Goal: Information Seeking & Learning: Check status

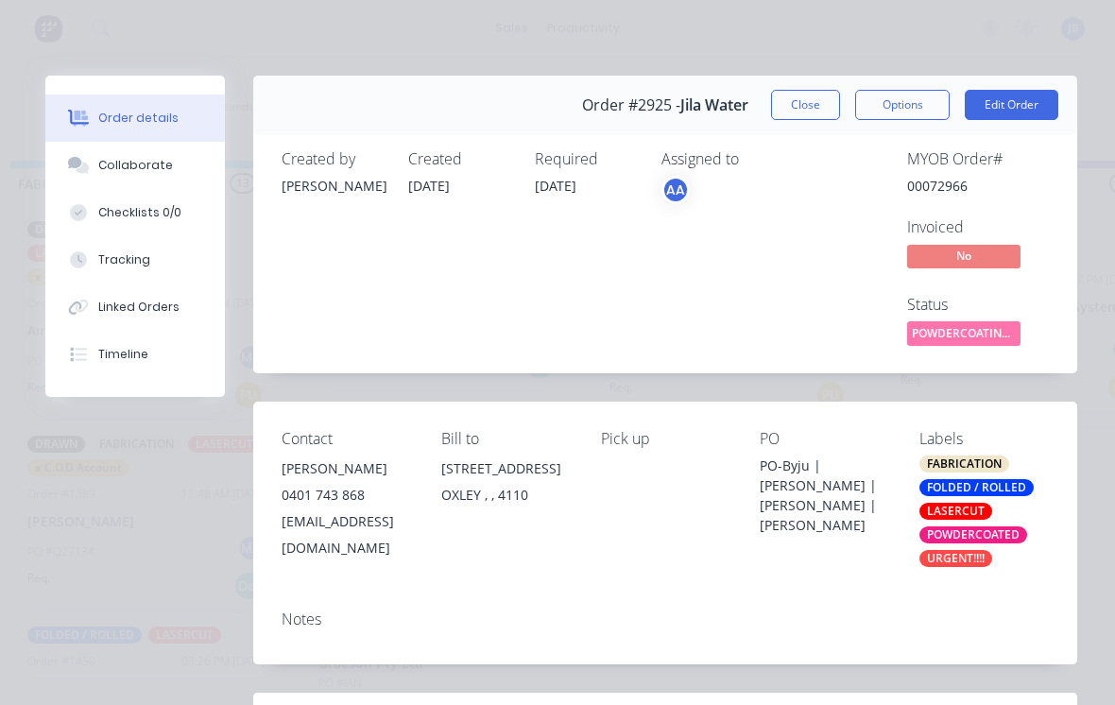
scroll to position [347, 0]
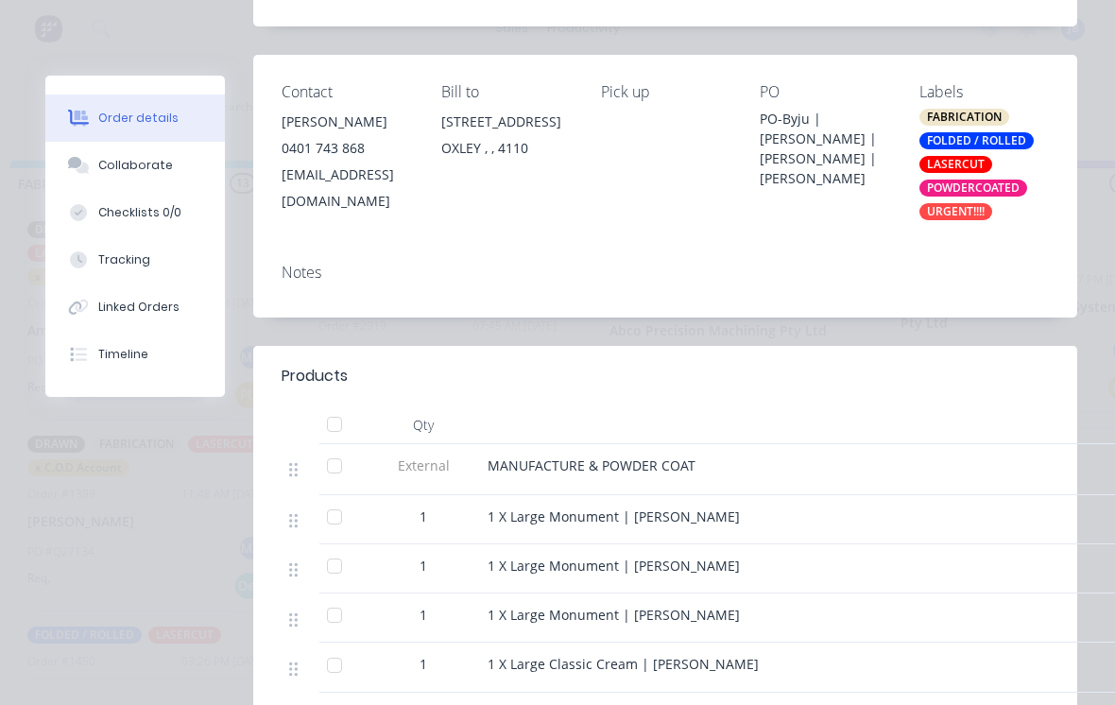
click at [324, 562] on div at bounding box center [335, 566] width 38 height 38
click at [323, 493] on div at bounding box center [343, 469] width 47 height 51
click at [336, 465] on div at bounding box center [335, 466] width 38 height 38
click at [338, 425] on div at bounding box center [335, 425] width 38 height 38
click at [330, 422] on div at bounding box center [335, 425] width 38 height 38
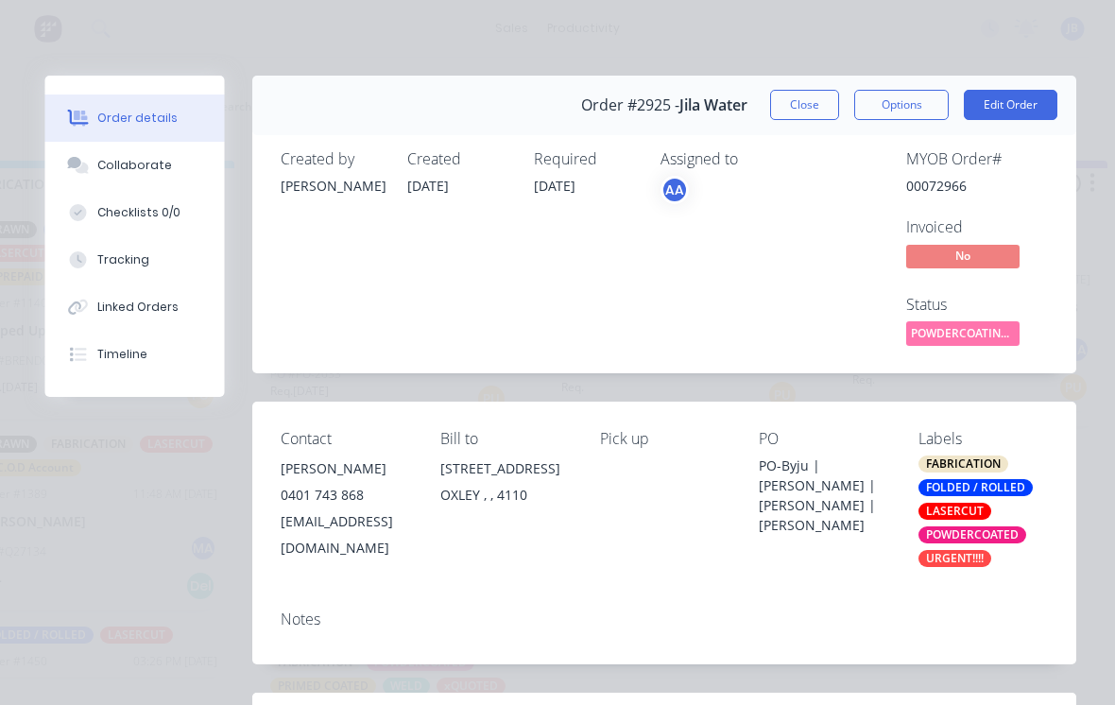
scroll to position [0, 0]
click at [810, 112] on button "Close" at bounding box center [805, 105] width 69 height 30
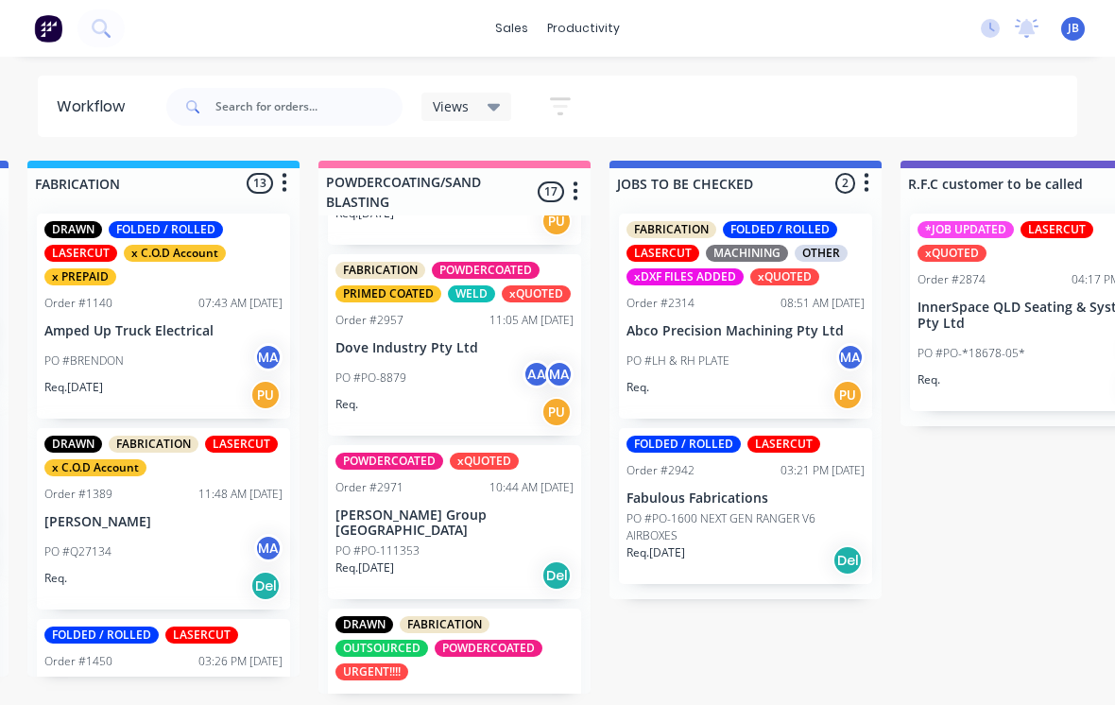
scroll to position [1766, 0]
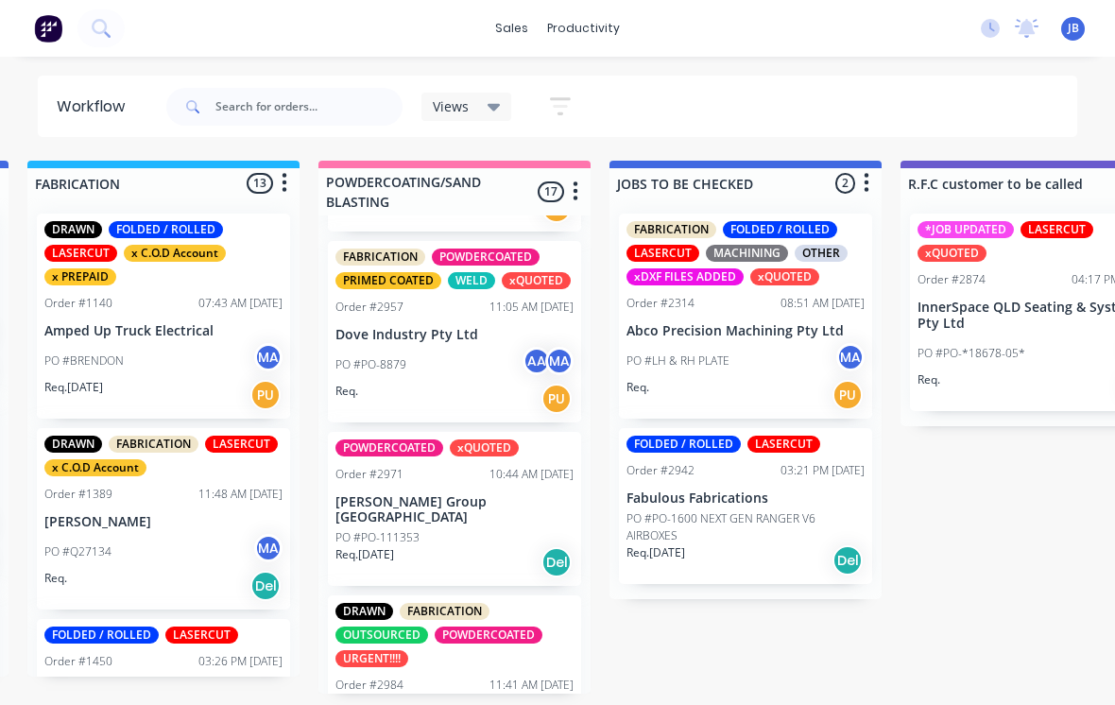
click at [417, 439] on div "POWDERCOATED xQUOTED Order #2971 10:44 AM [DATE] [PERSON_NAME] Group [GEOGRAPHI…" at bounding box center [454, 509] width 253 height 155
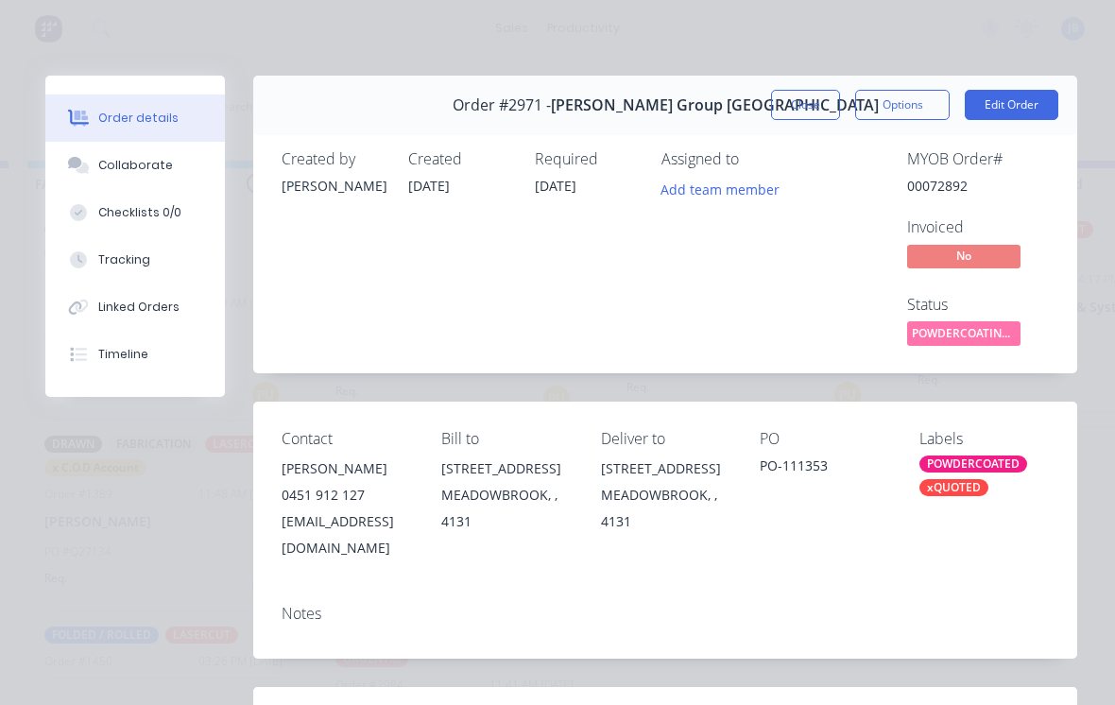
scroll to position [0, 0]
click at [789, 91] on button "Close" at bounding box center [805, 105] width 69 height 30
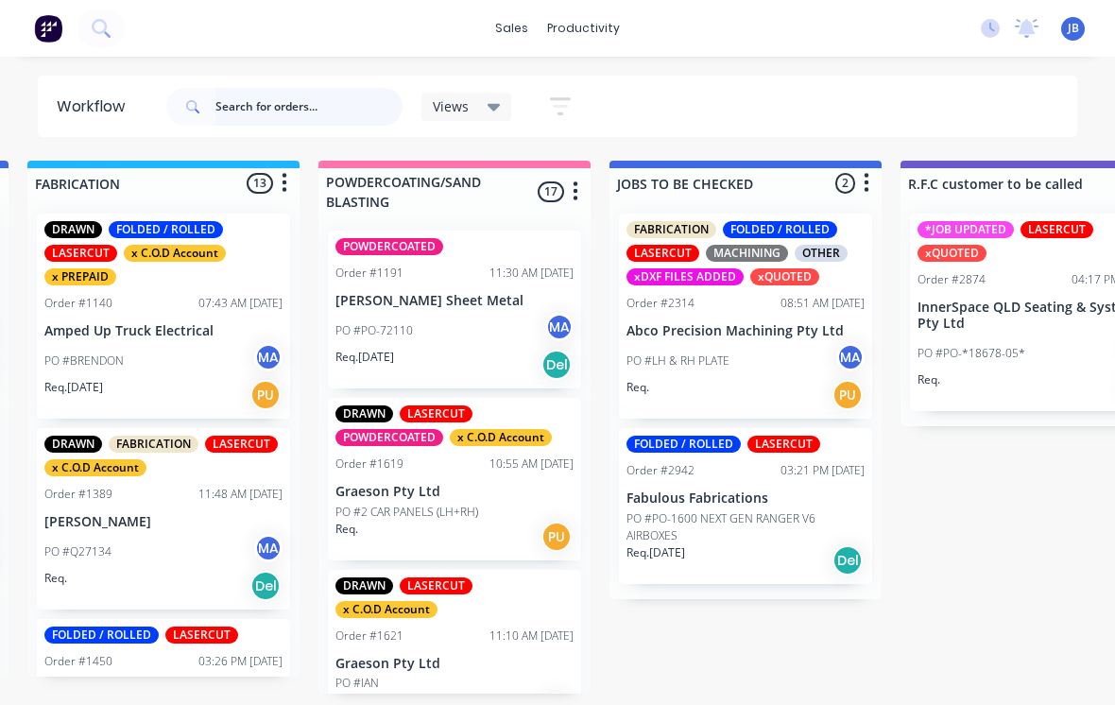
click at [237, 123] on input "text" at bounding box center [309, 107] width 187 height 38
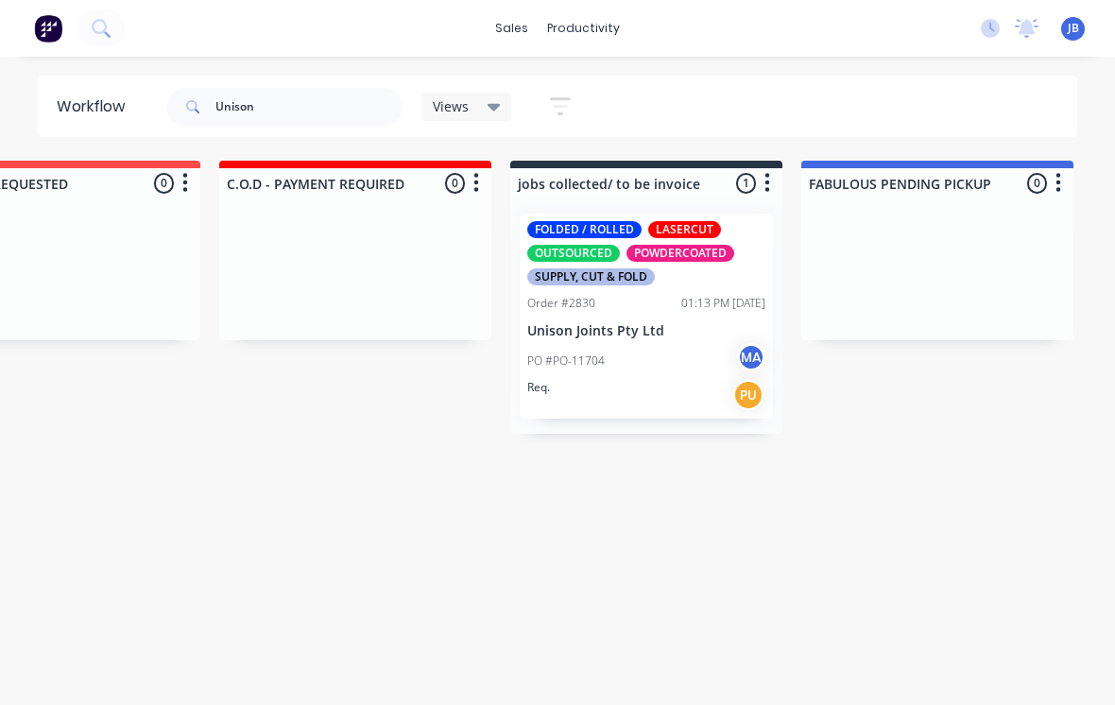
scroll to position [0, 3610]
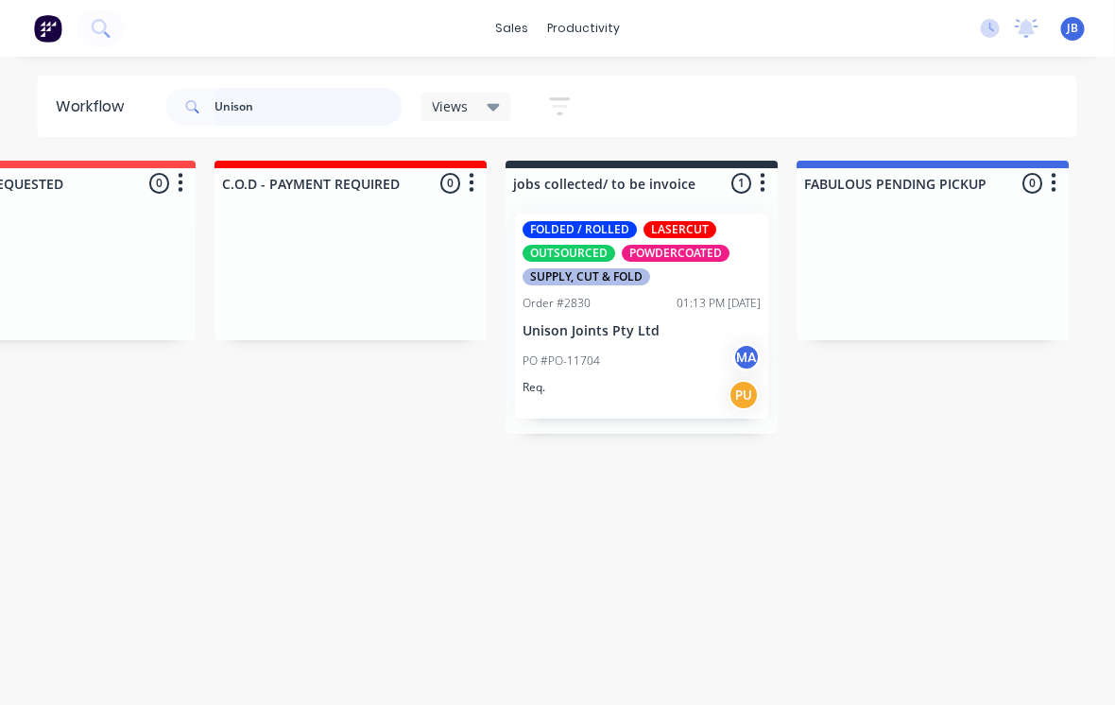
type input "Unison"
click at [565, 361] on p "PO #PO-11704" at bounding box center [563, 361] width 78 height 17
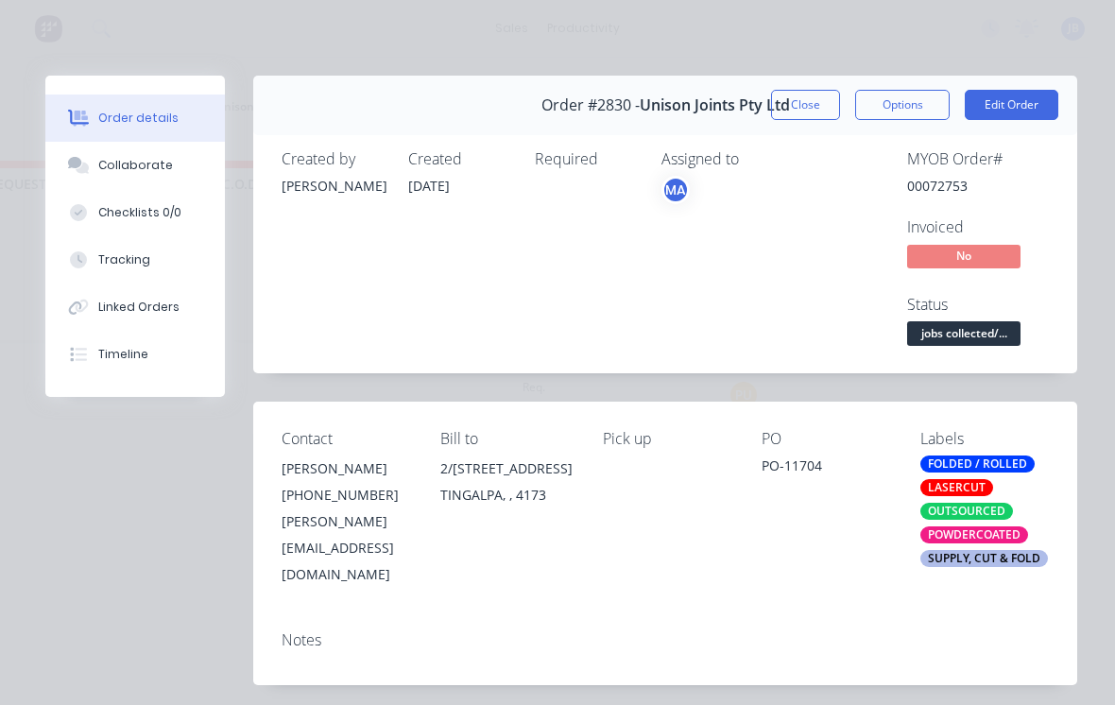
scroll to position [0, 0]
click at [807, 115] on button "Close" at bounding box center [805, 105] width 69 height 30
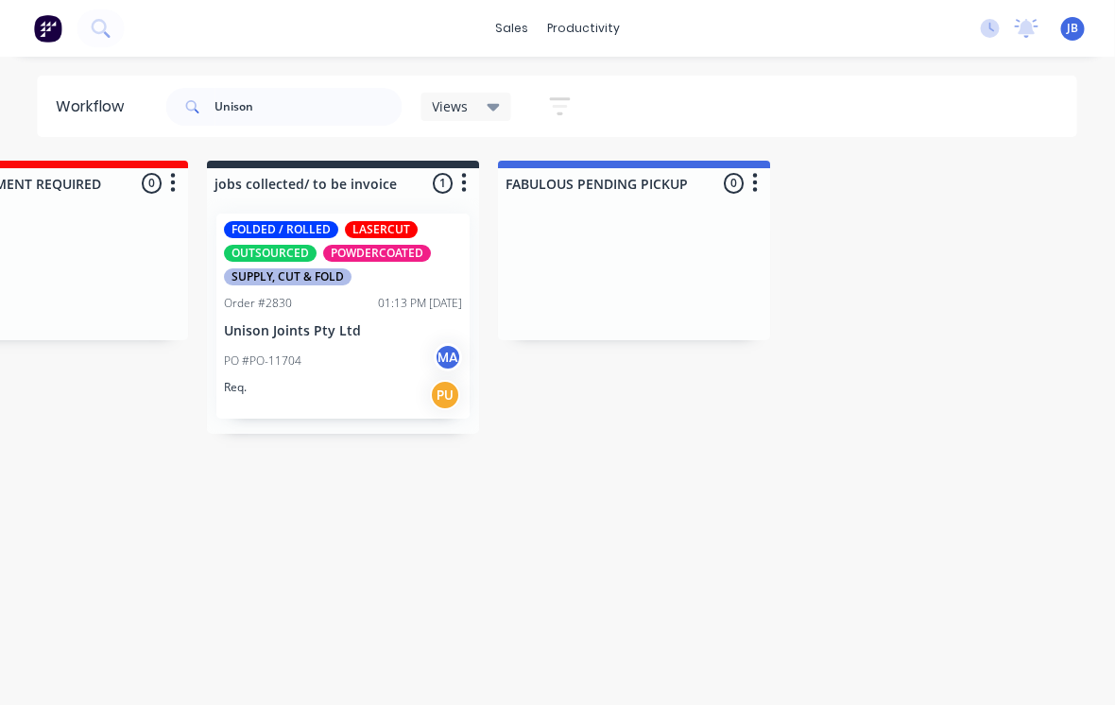
scroll to position [0, 3911]
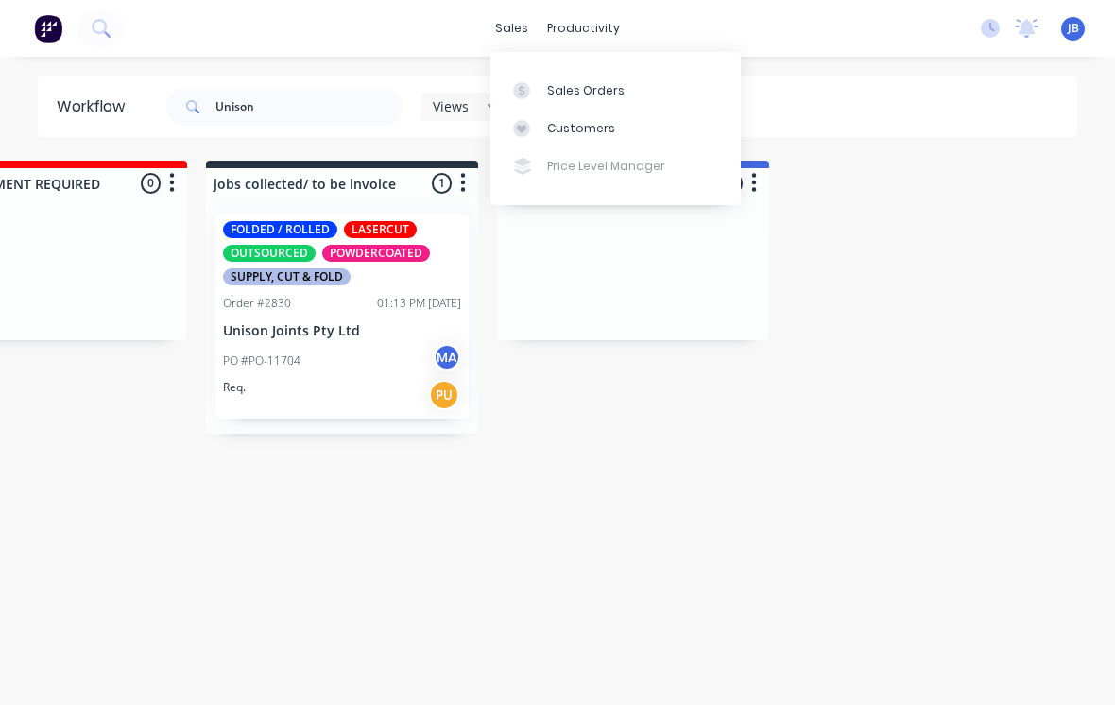
click at [606, 130] on div "Customers" at bounding box center [581, 128] width 68 height 17
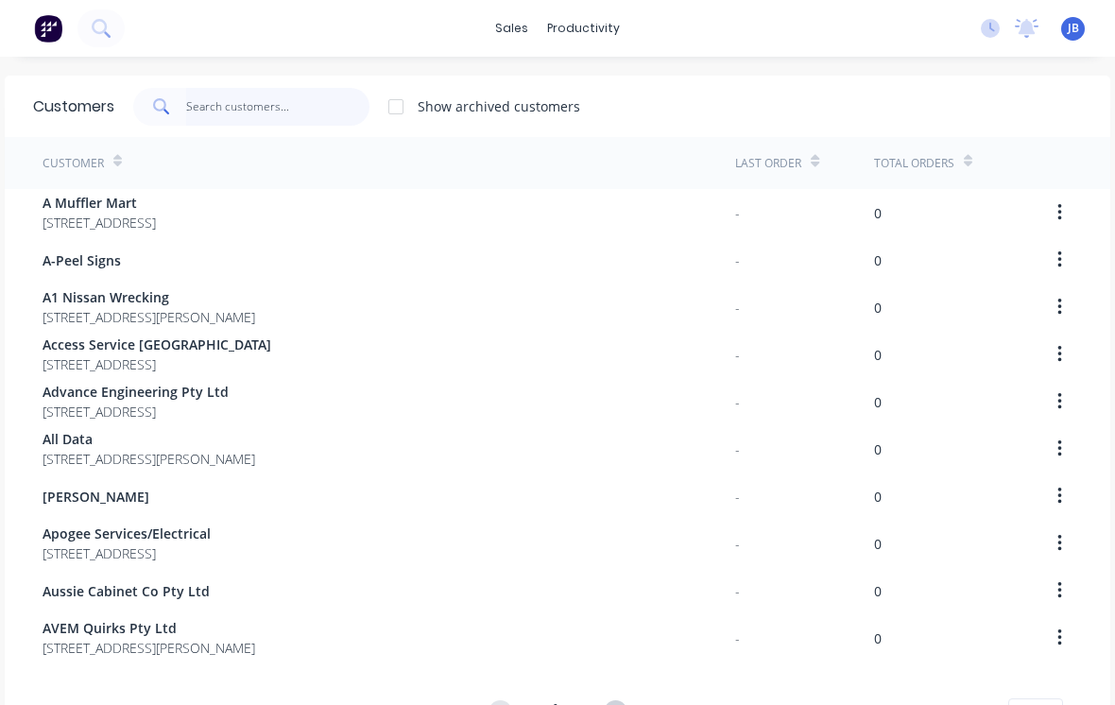
click at [287, 112] on input "text" at bounding box center [278, 107] width 184 height 38
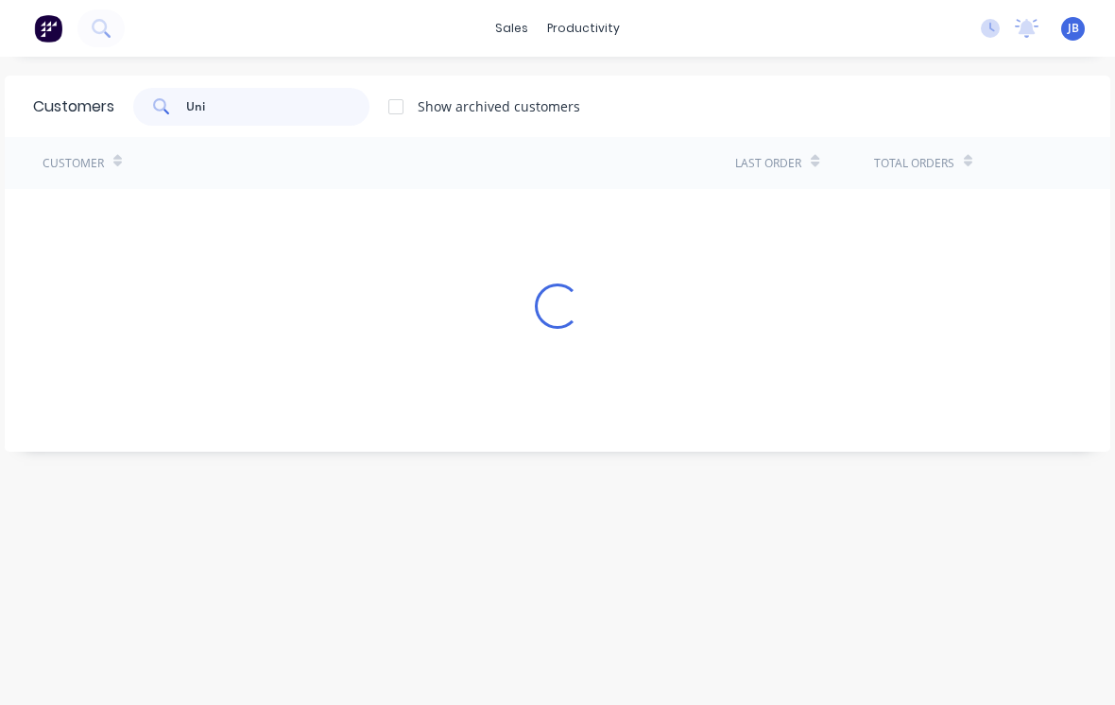
type input "Unis"
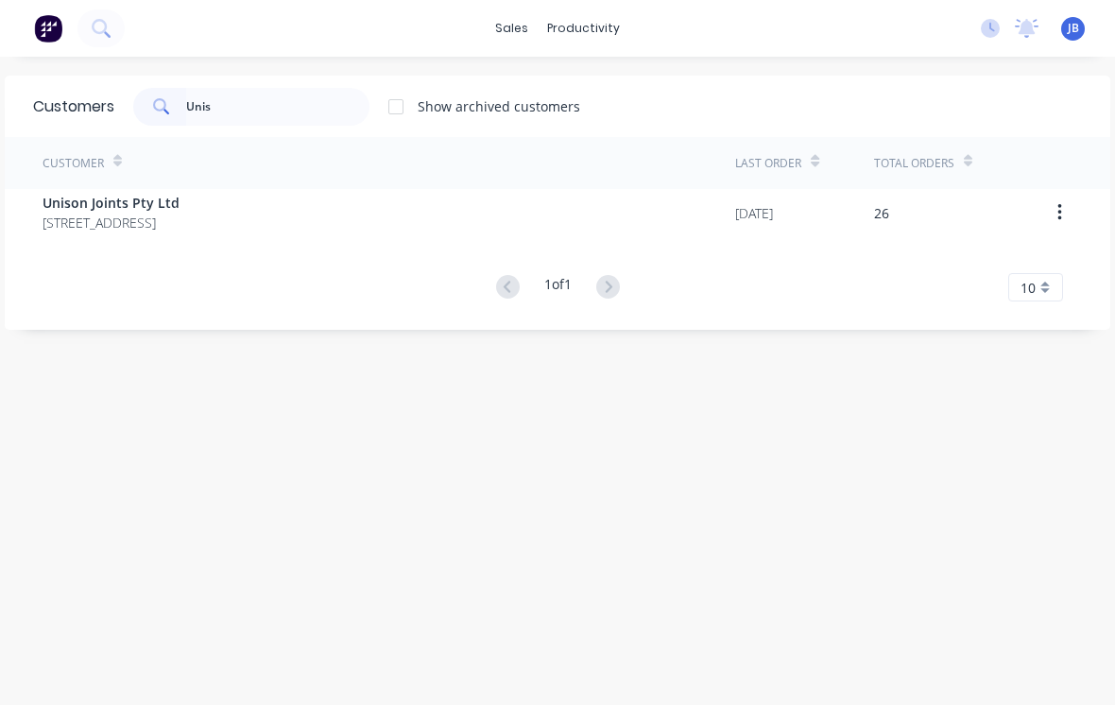
click at [180, 216] on span "[STREET_ADDRESS]" at bounding box center [111, 223] width 137 height 20
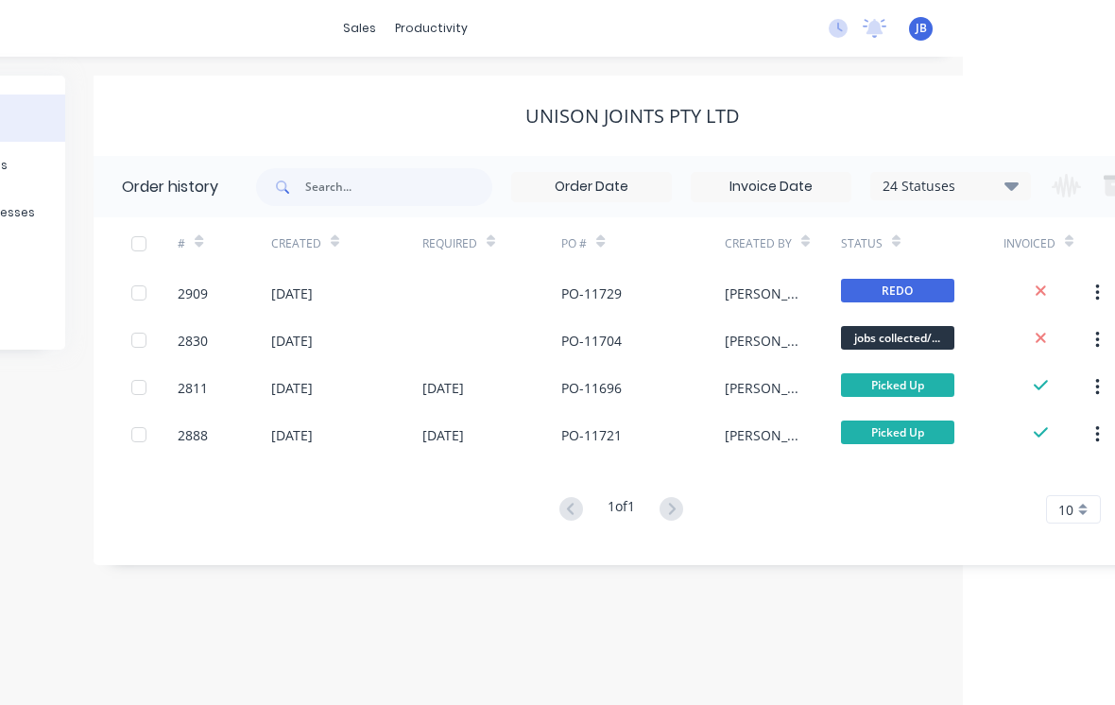
scroll to position [0, 287]
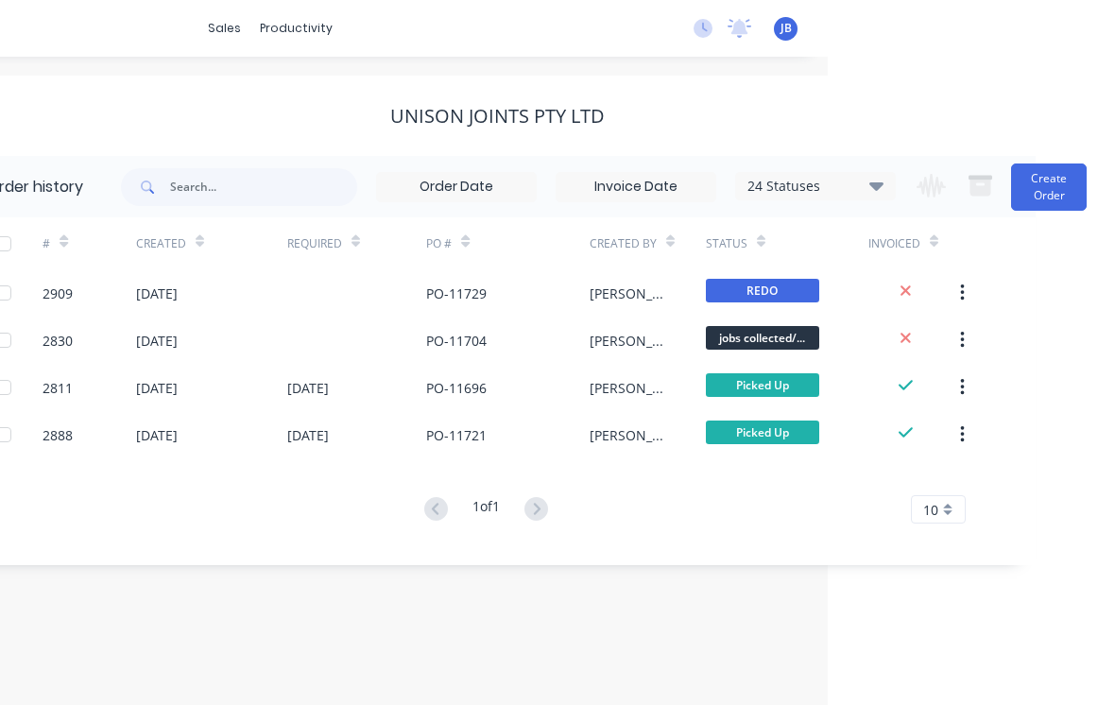
click at [856, 187] on div "24 Statuses" at bounding box center [815, 186] width 159 height 21
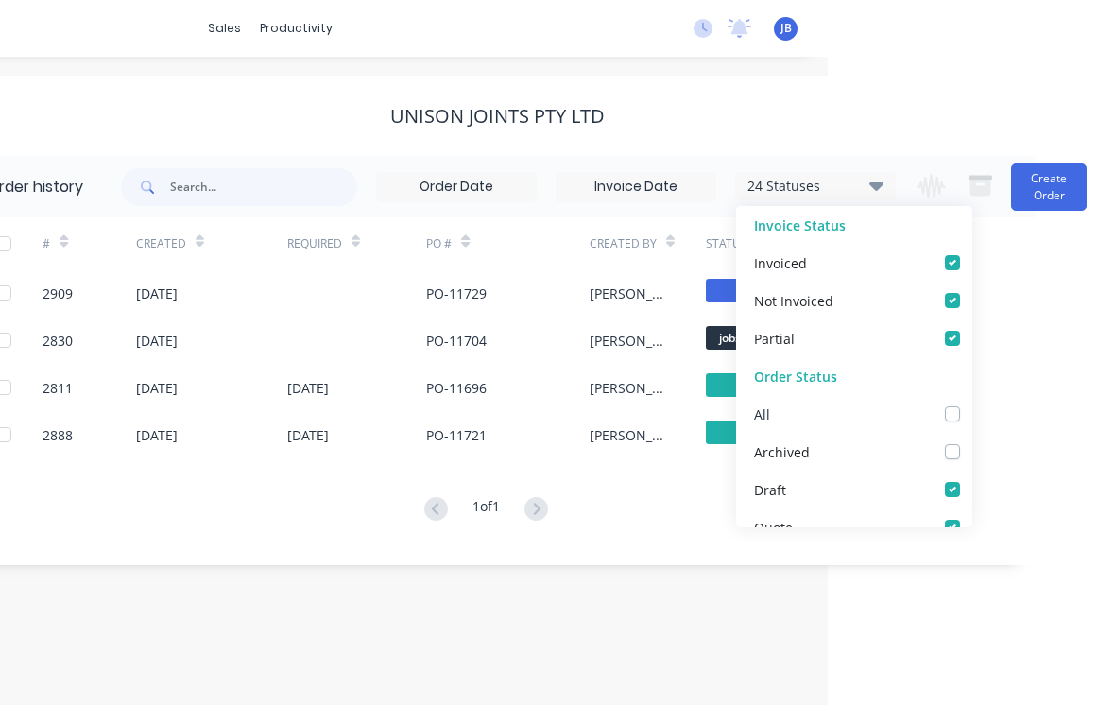
click at [955, 403] on div "All" at bounding box center [854, 414] width 236 height 38
click at [972, 404] on label at bounding box center [972, 404] width 0 height 0
click at [972, 412] on input "checkbox" at bounding box center [979, 413] width 15 height 18
checkbox input "true"
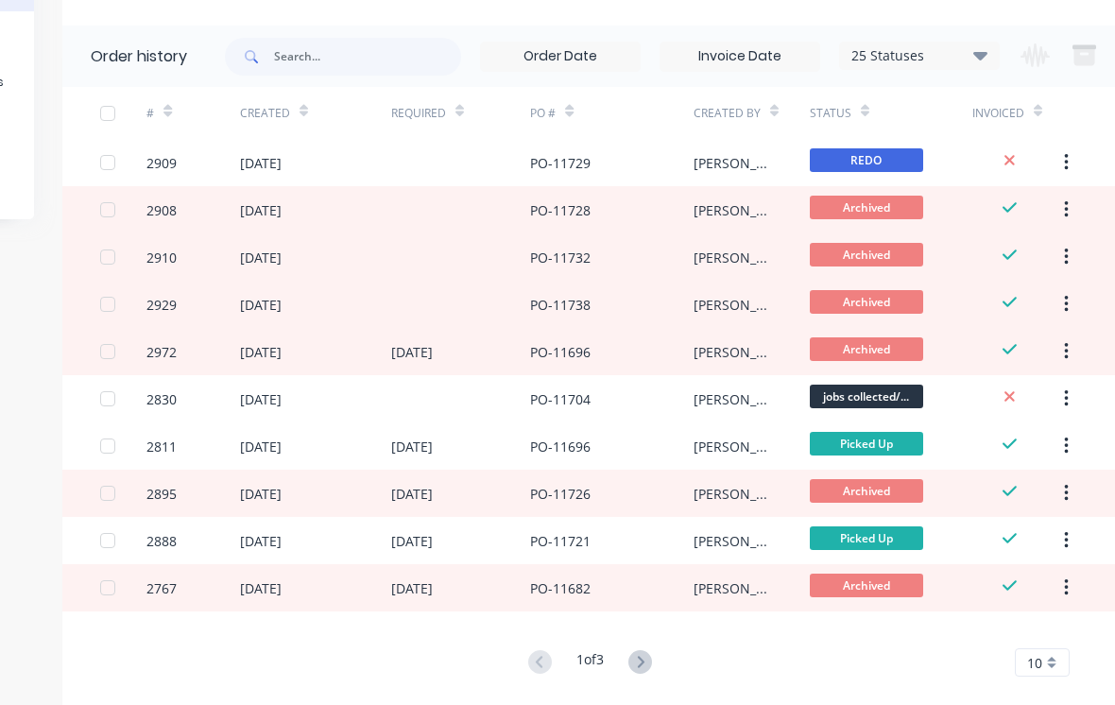
scroll to position [132, 183]
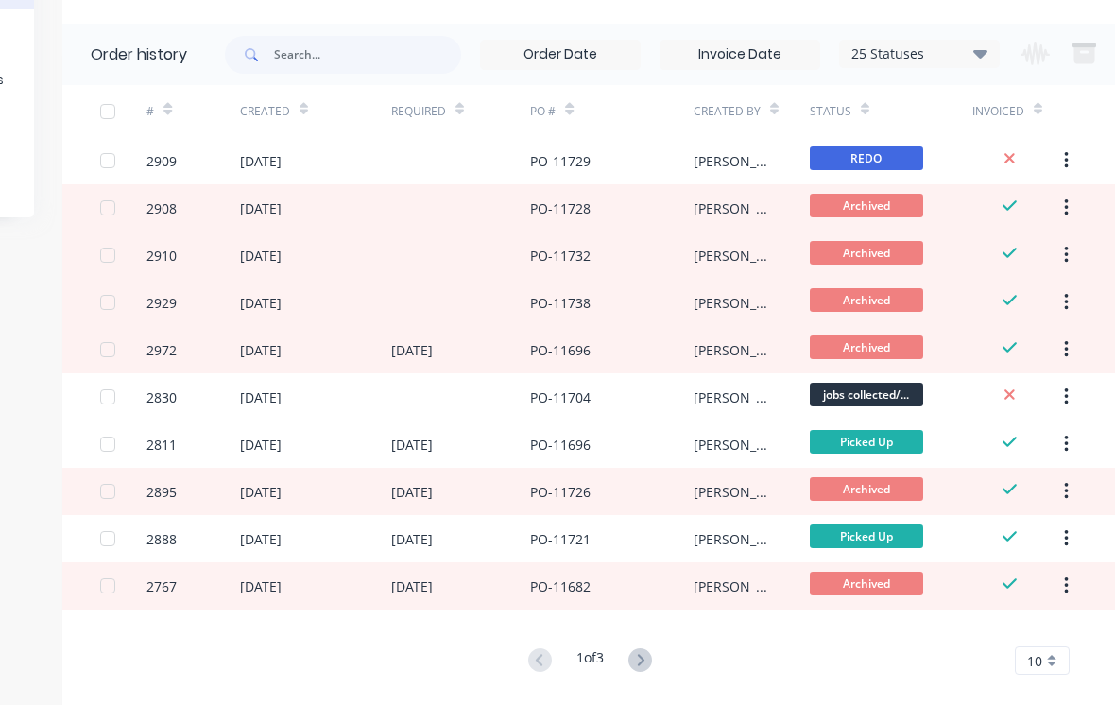
click at [714, 210] on div "[PERSON_NAME]" at bounding box center [733, 209] width 78 height 20
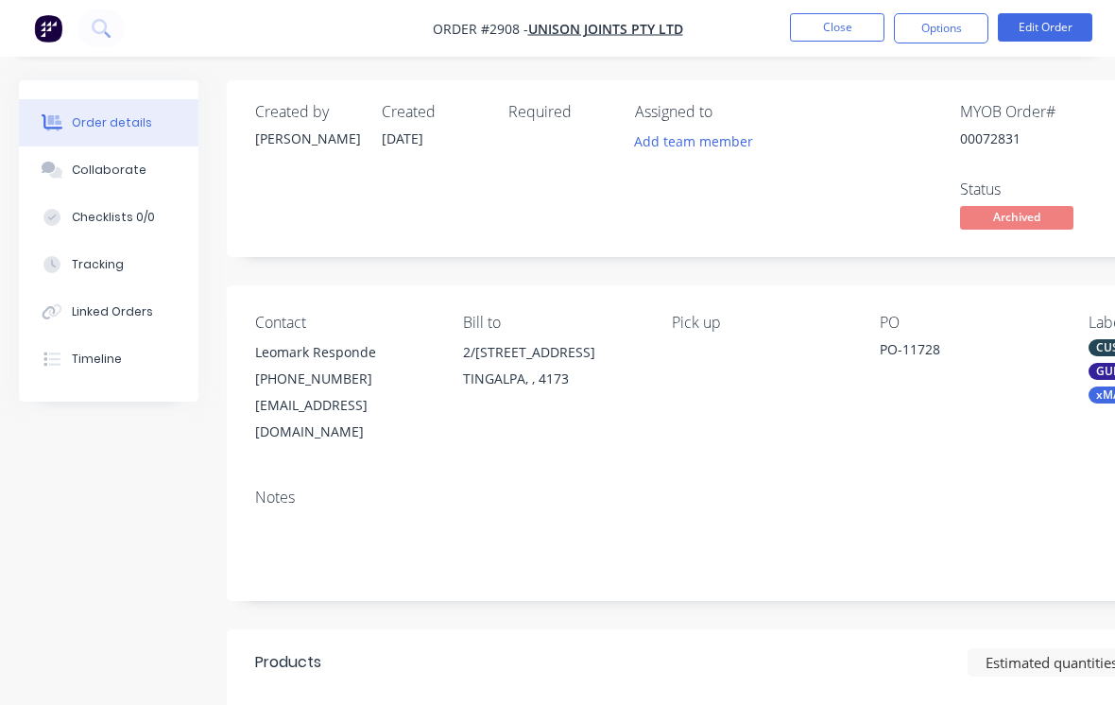
click at [848, 26] on button "Close" at bounding box center [837, 27] width 95 height 28
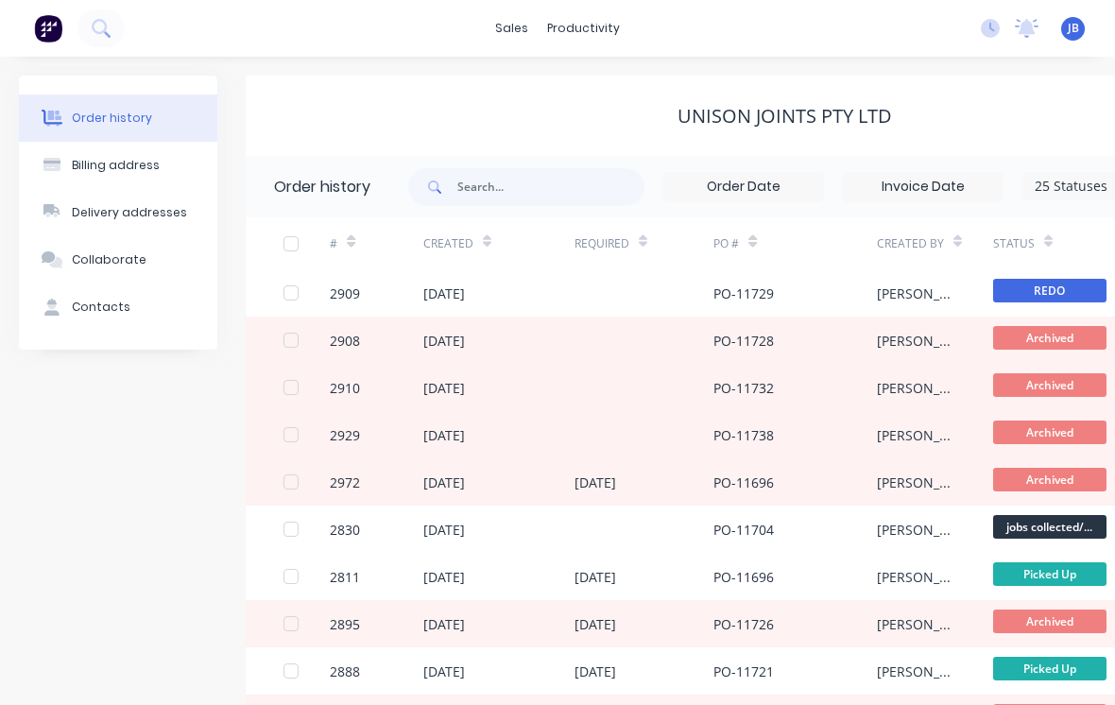
click at [682, 398] on div at bounding box center [645, 387] width 140 height 47
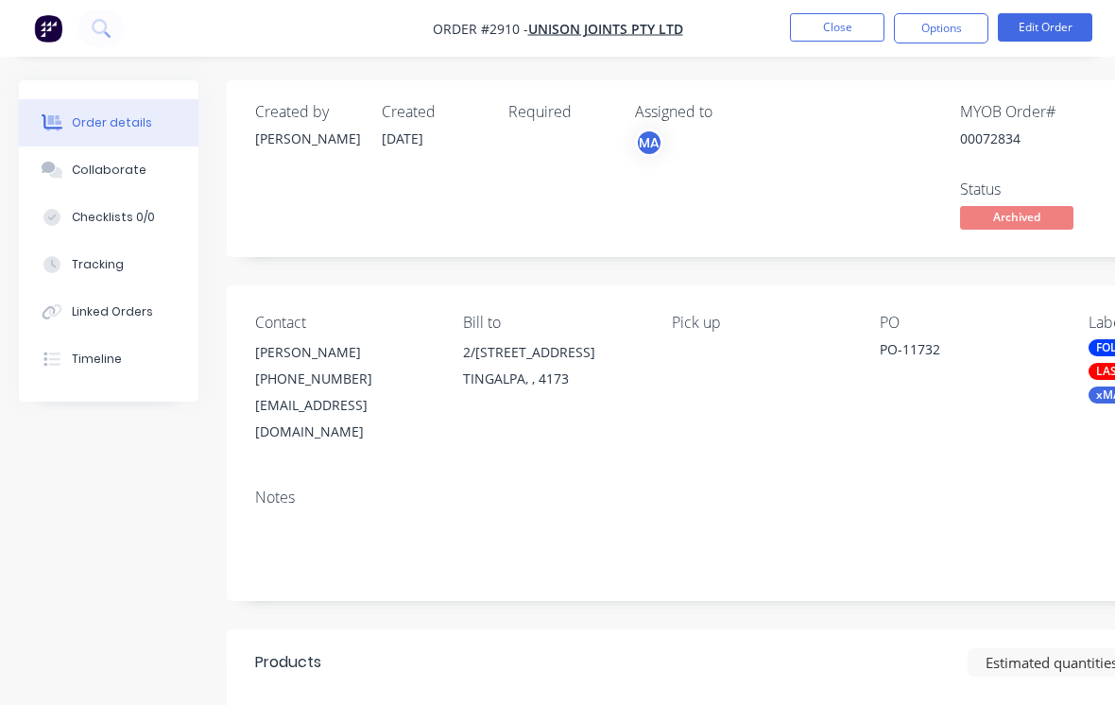
click at [840, 17] on button "Close" at bounding box center [837, 27] width 95 height 28
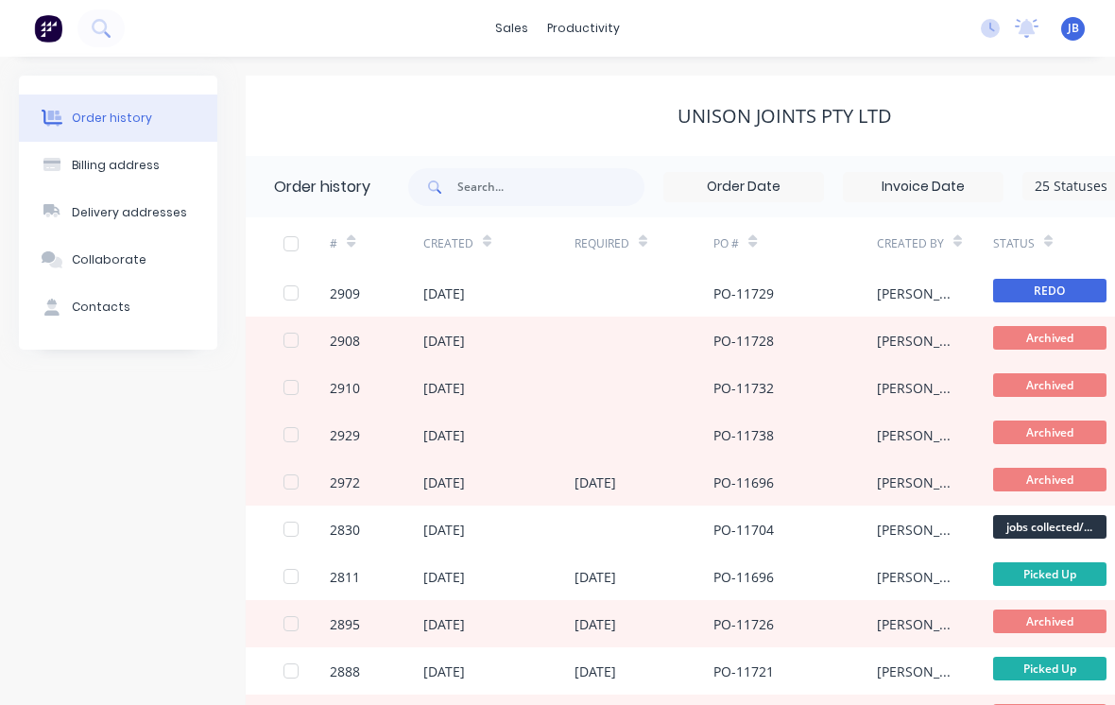
click at [821, 431] on div "PO-11738" at bounding box center [795, 434] width 163 height 47
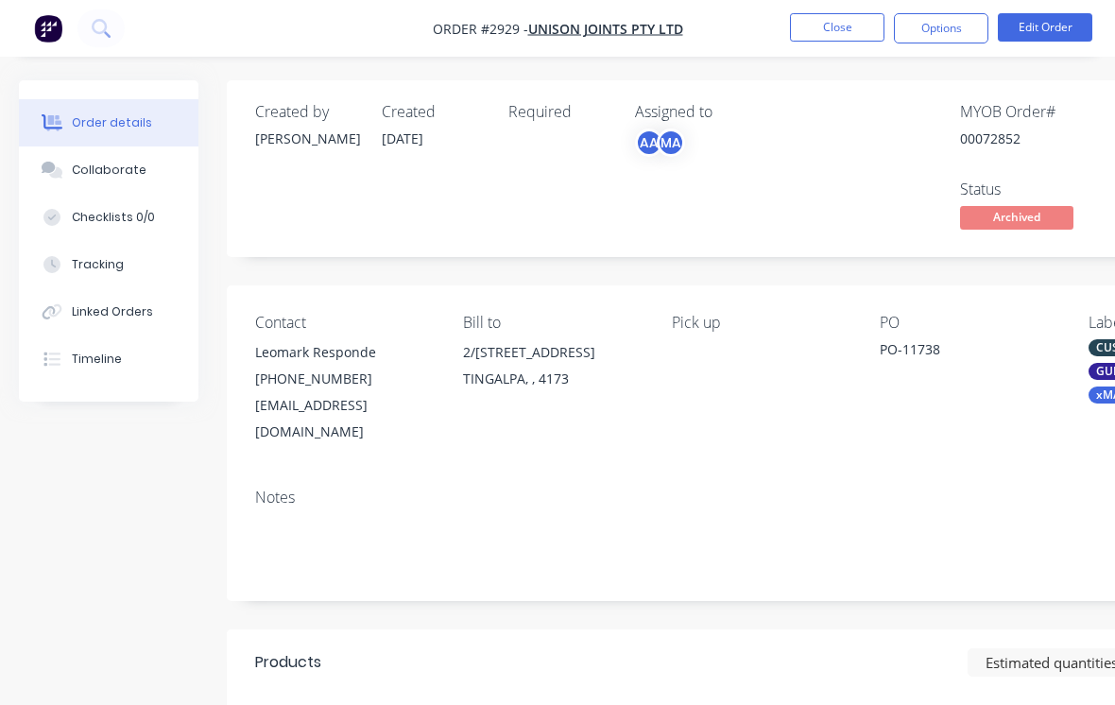
click at [854, 40] on button "Close" at bounding box center [837, 27] width 95 height 28
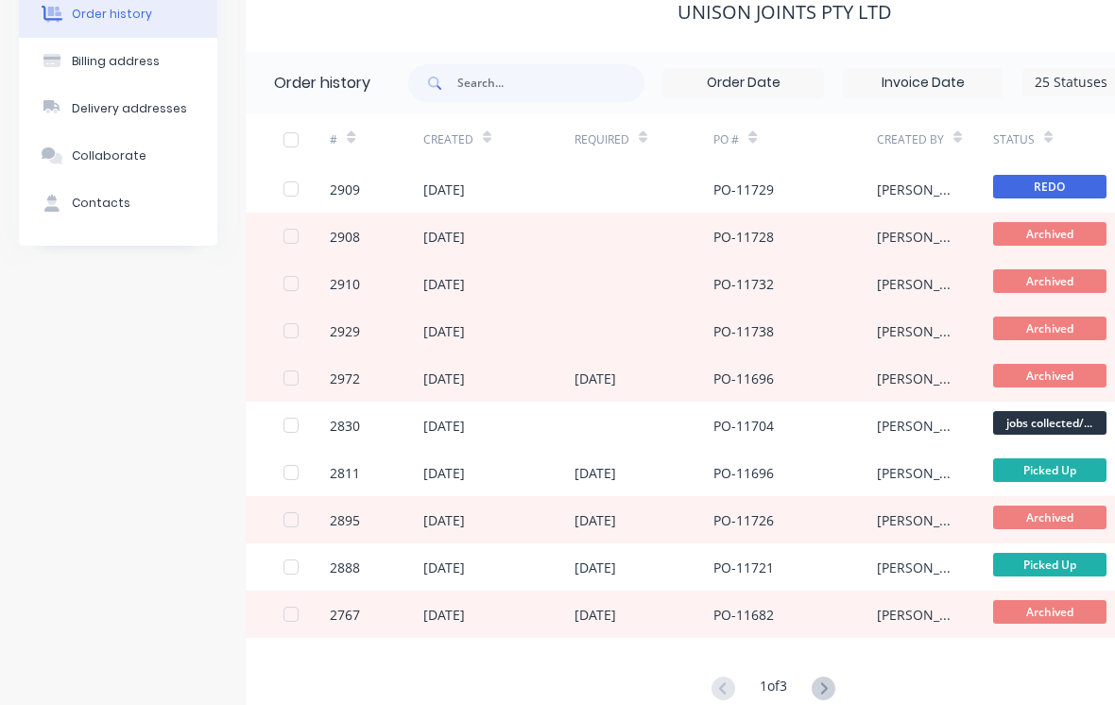
scroll to position [101, 0]
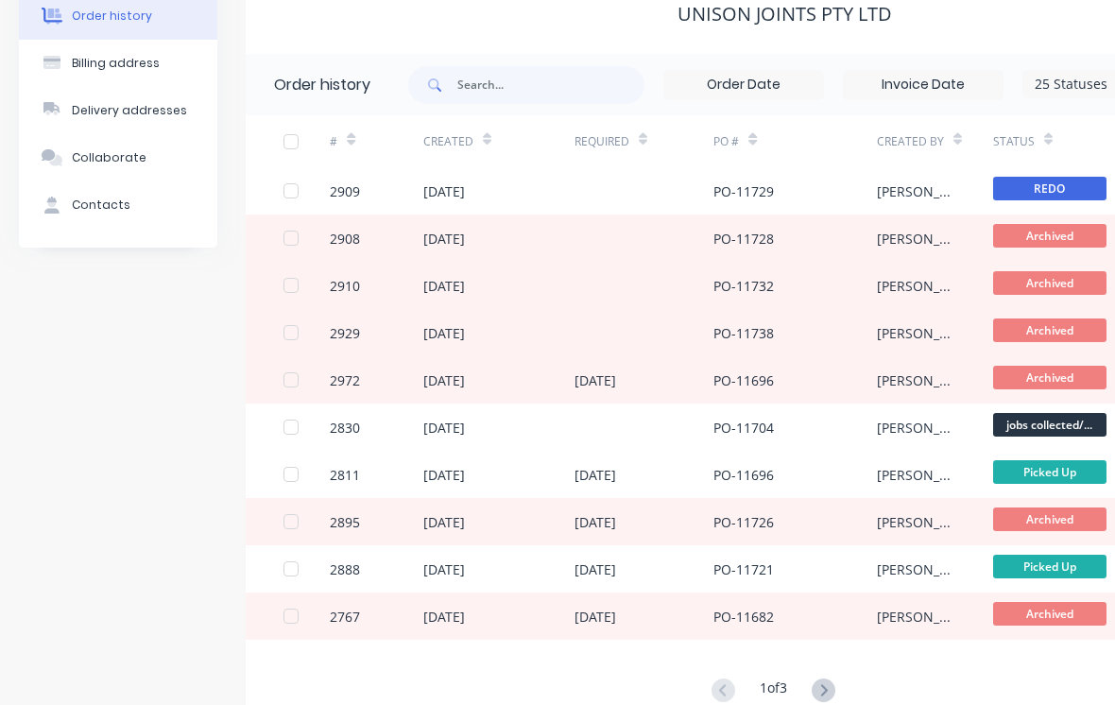
click at [917, 482] on div "[PERSON_NAME]" at bounding box center [916, 476] width 78 height 20
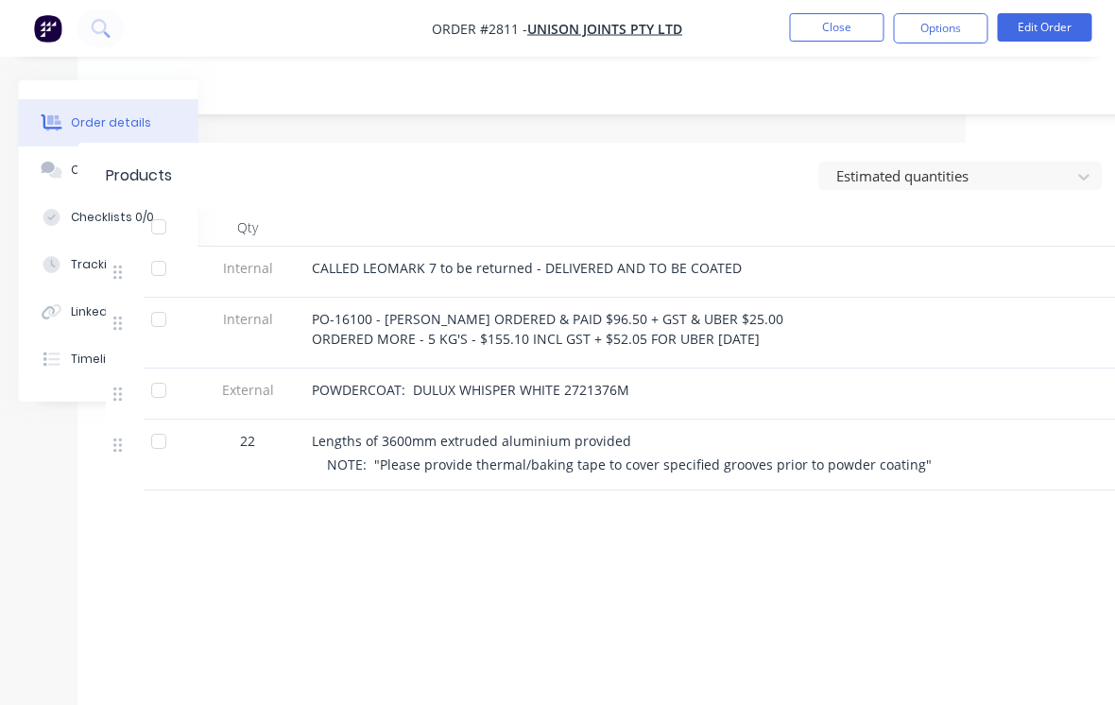
scroll to position [487, 199]
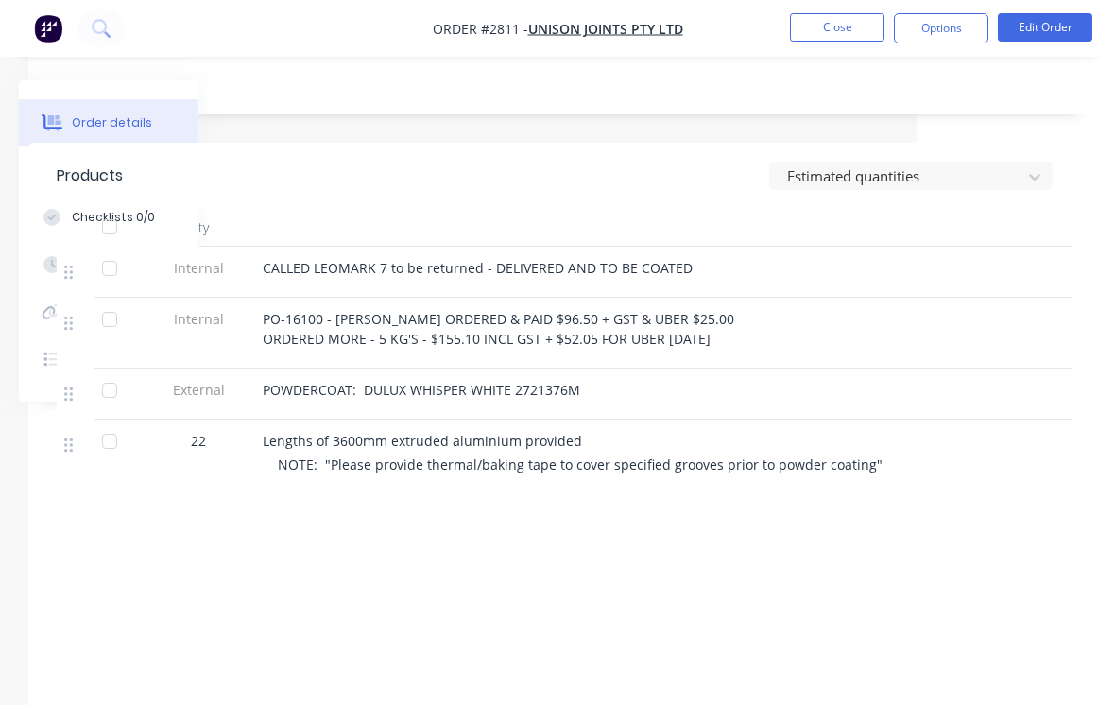
click at [854, 26] on button "Close" at bounding box center [837, 27] width 95 height 28
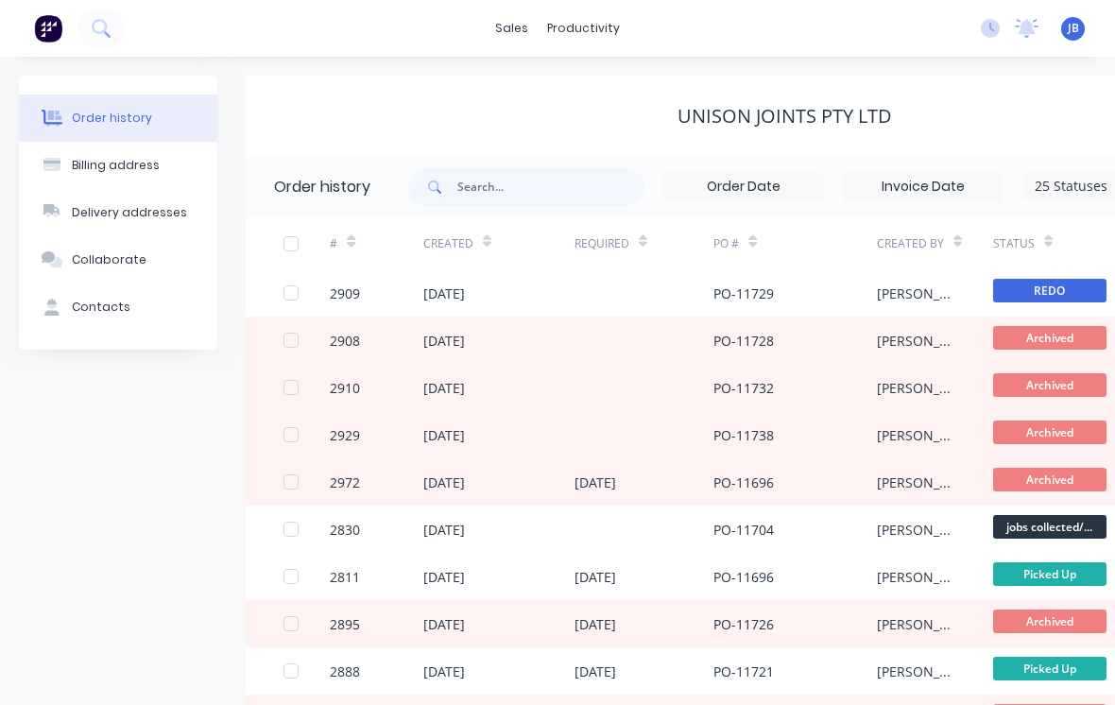
click at [848, 566] on div "PO-11696" at bounding box center [795, 576] width 163 height 47
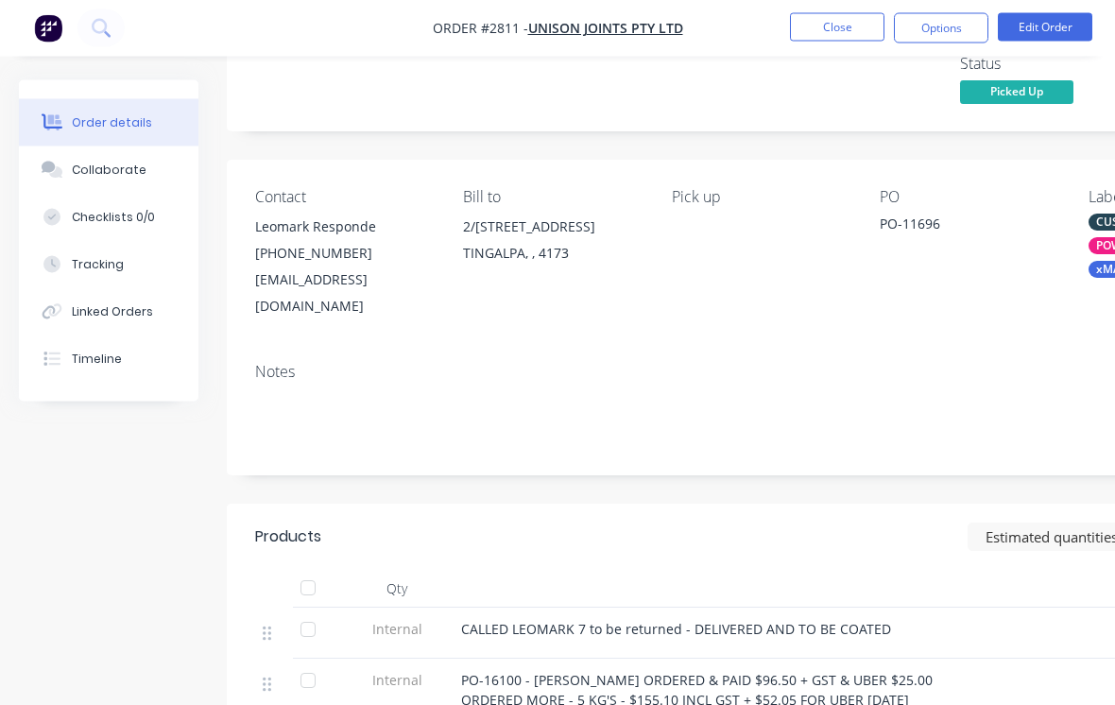
scroll to position [123, 0]
click at [843, 35] on button "Close" at bounding box center [837, 27] width 95 height 28
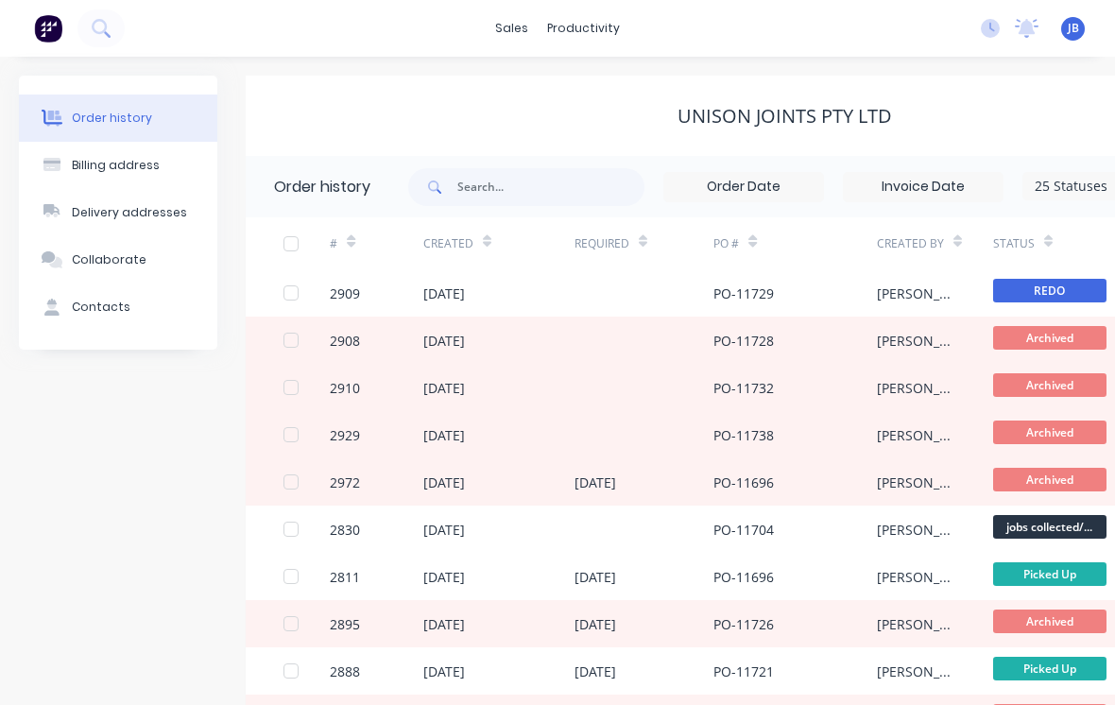
click at [864, 530] on div "PO-11704" at bounding box center [795, 529] width 163 height 47
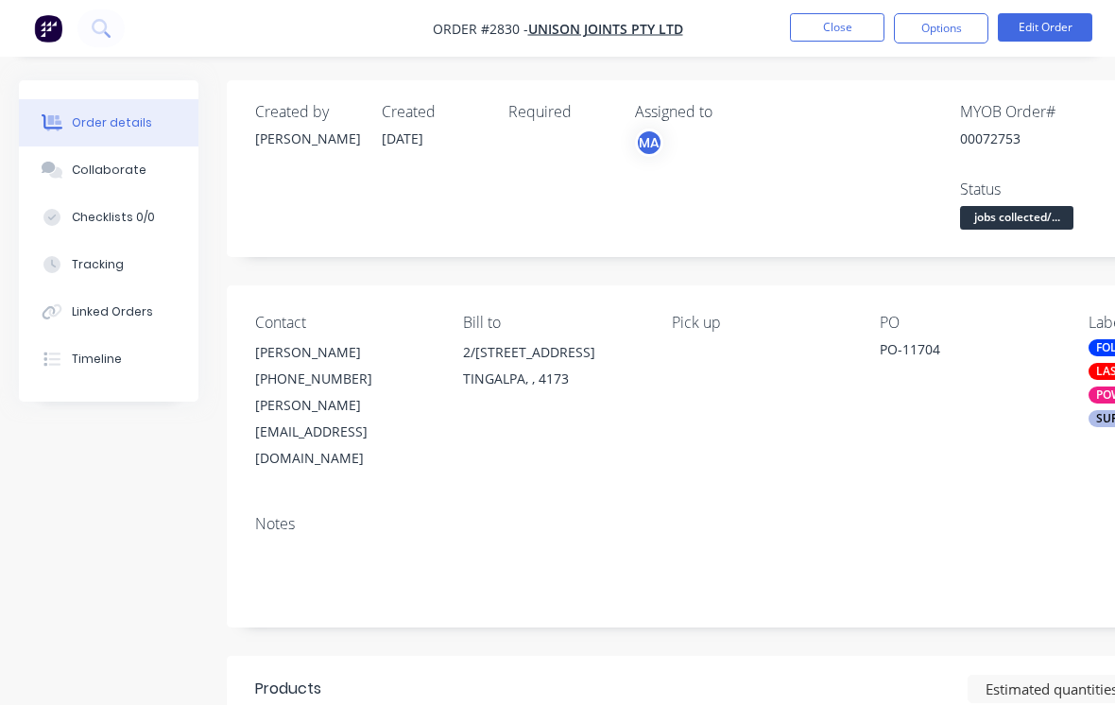
click at [857, 31] on button "Close" at bounding box center [837, 27] width 95 height 28
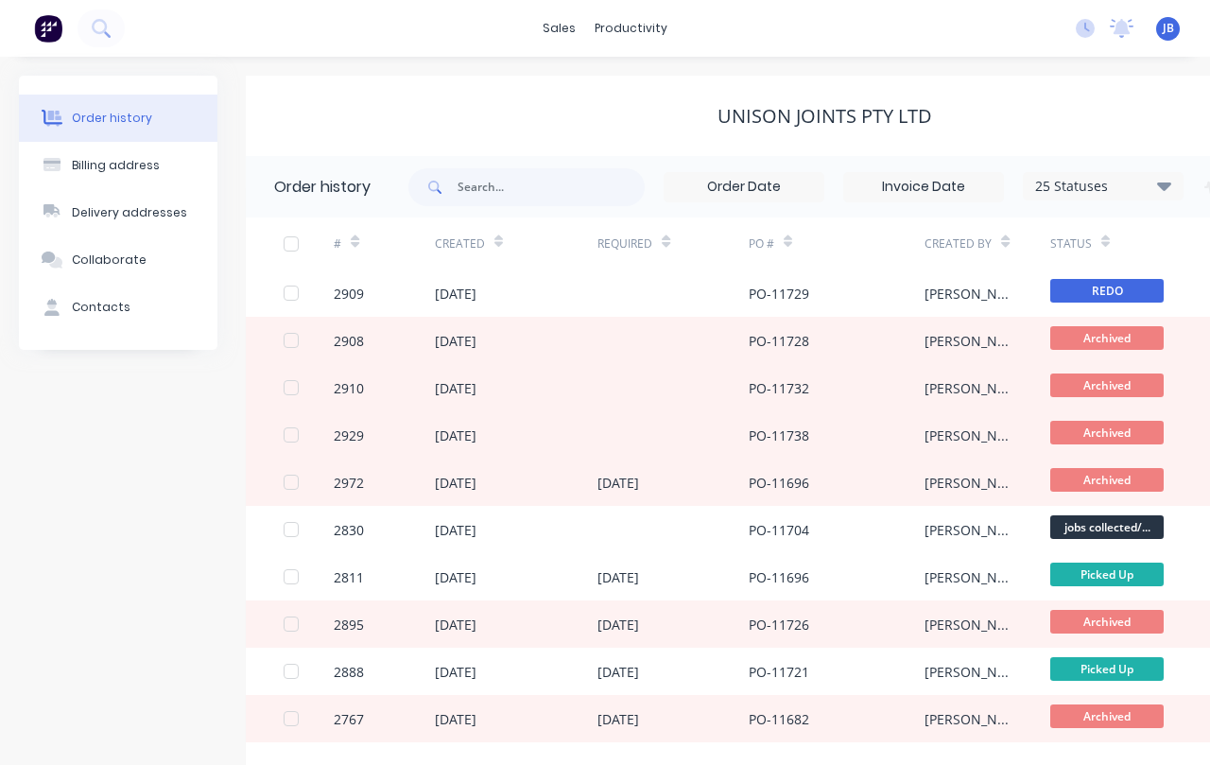
click at [451, 303] on div "[DATE]" at bounding box center [517, 292] width 164 height 47
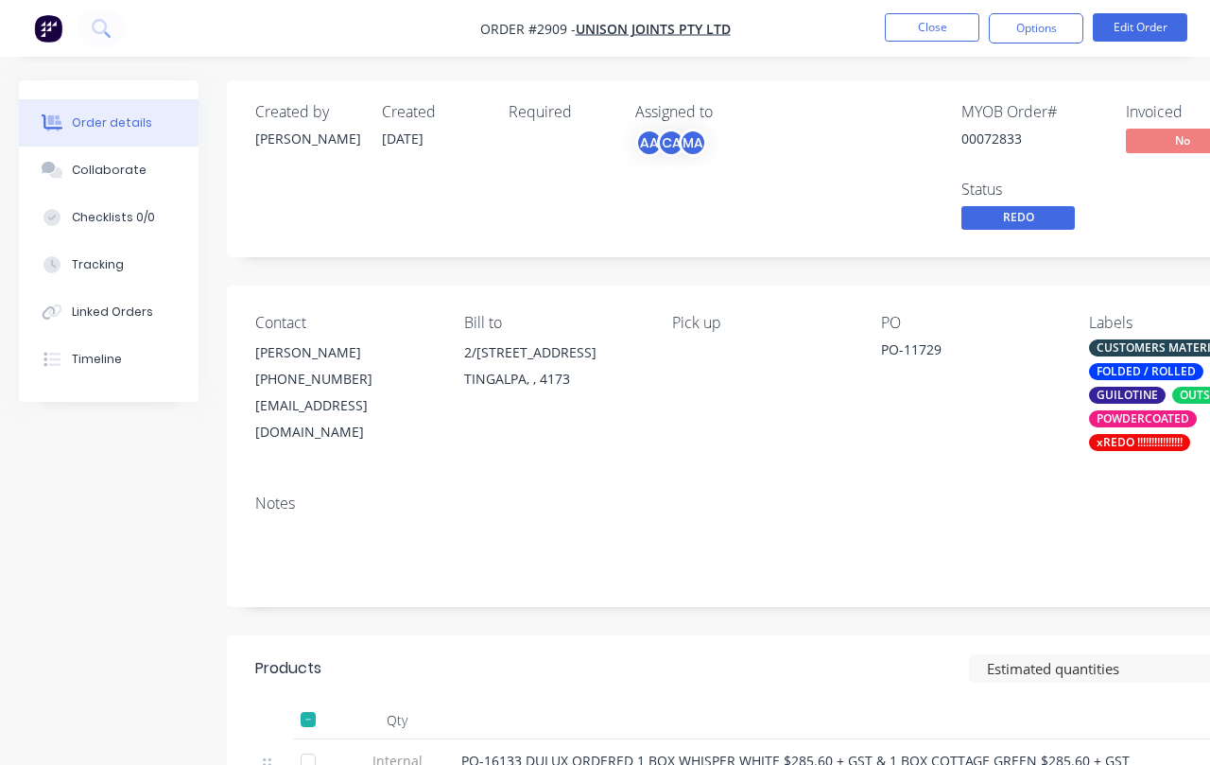
scroll to position [0, 105]
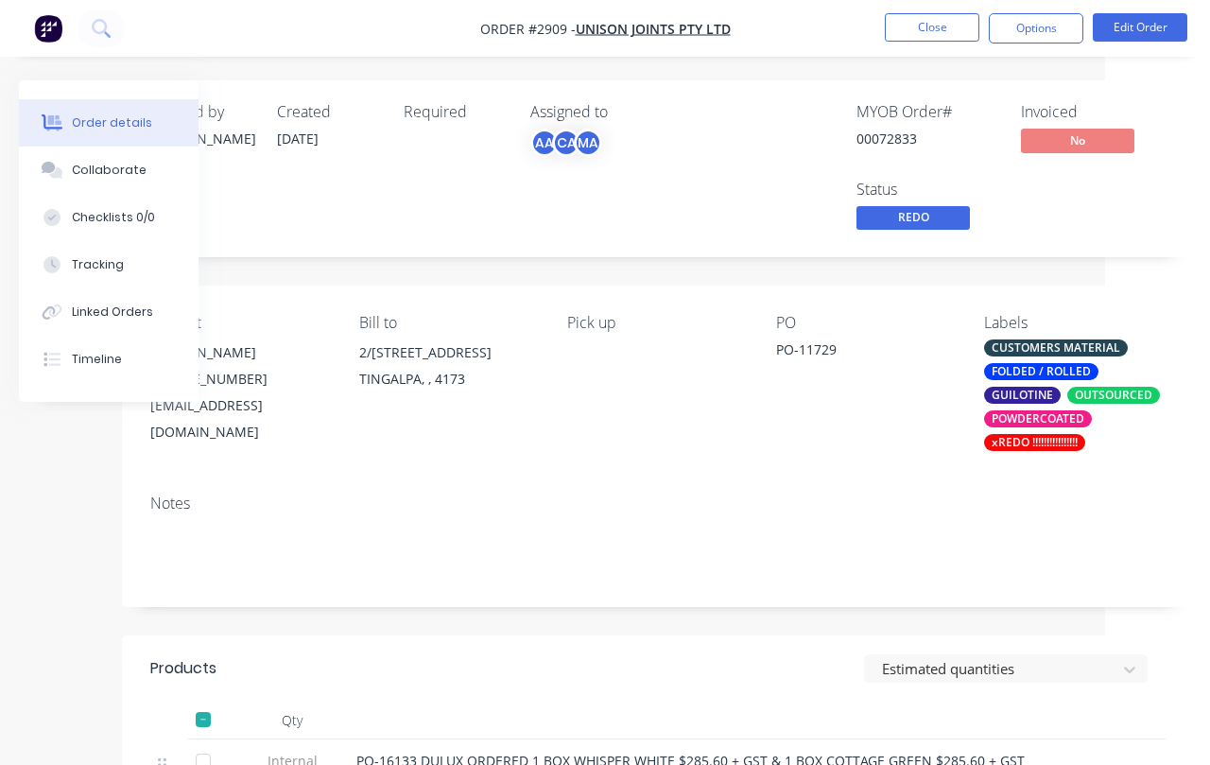
click at [939, 16] on button "Close" at bounding box center [932, 27] width 95 height 28
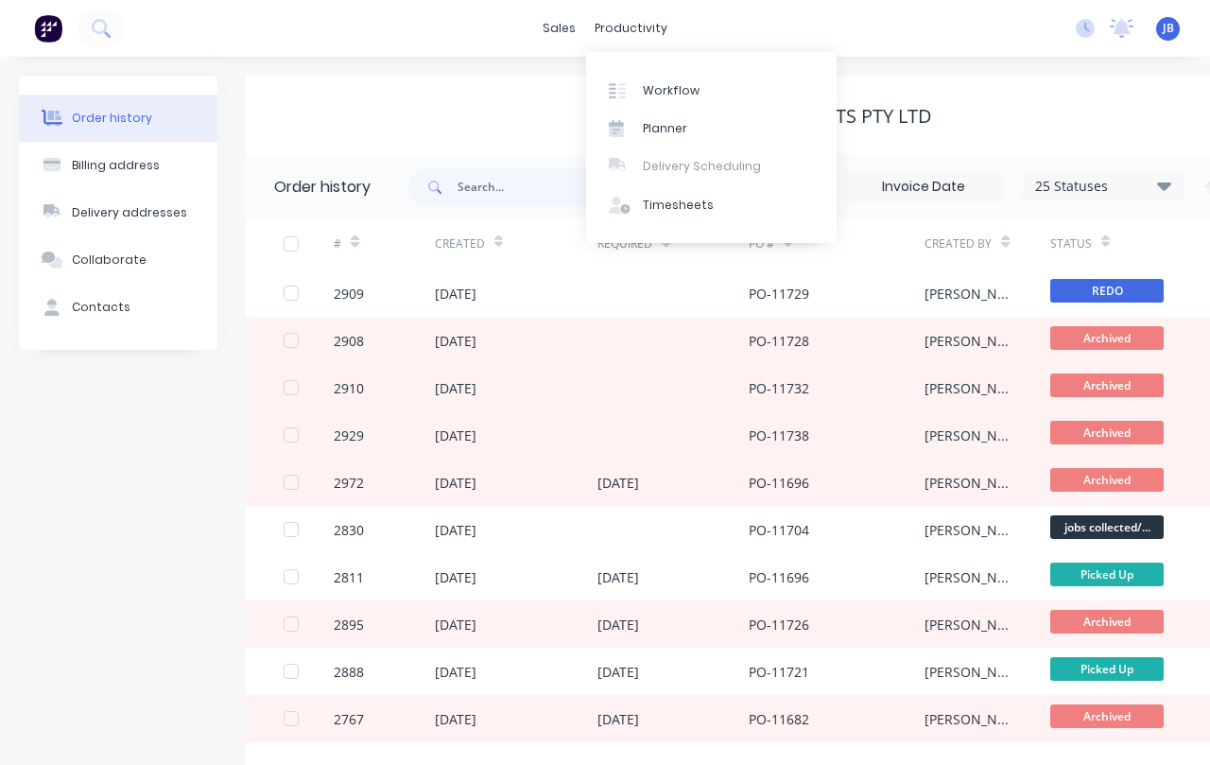
click at [682, 86] on div "Workflow" at bounding box center [671, 90] width 57 height 17
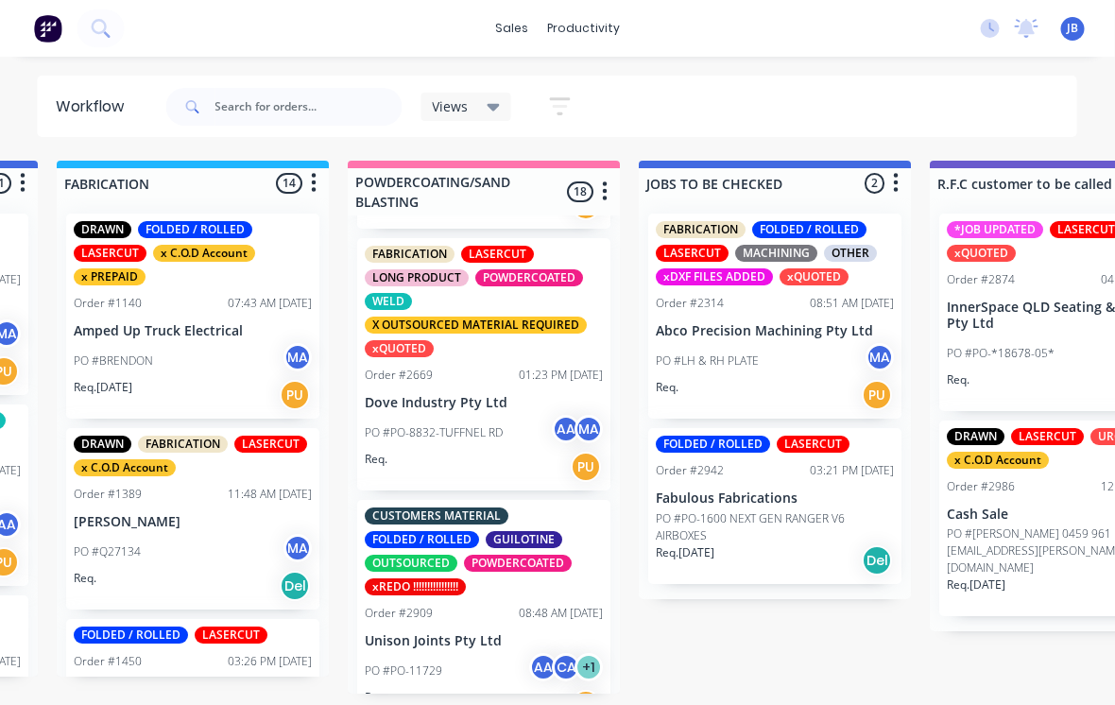
scroll to position [1084, 0]
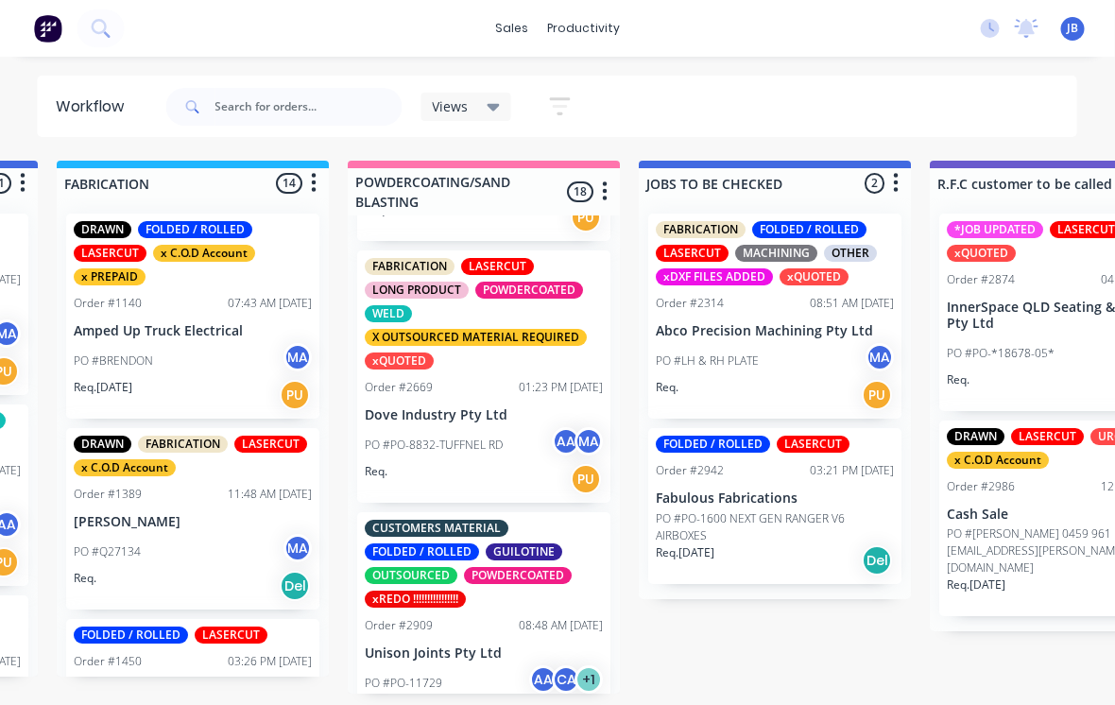
click at [519, 564] on div "CUSTOMERS MATERIAL FOLDED / ROLLED GUILOTINE OUTSOURCED POWDERCOATED xREDO !!!!…" at bounding box center [484, 626] width 253 height 229
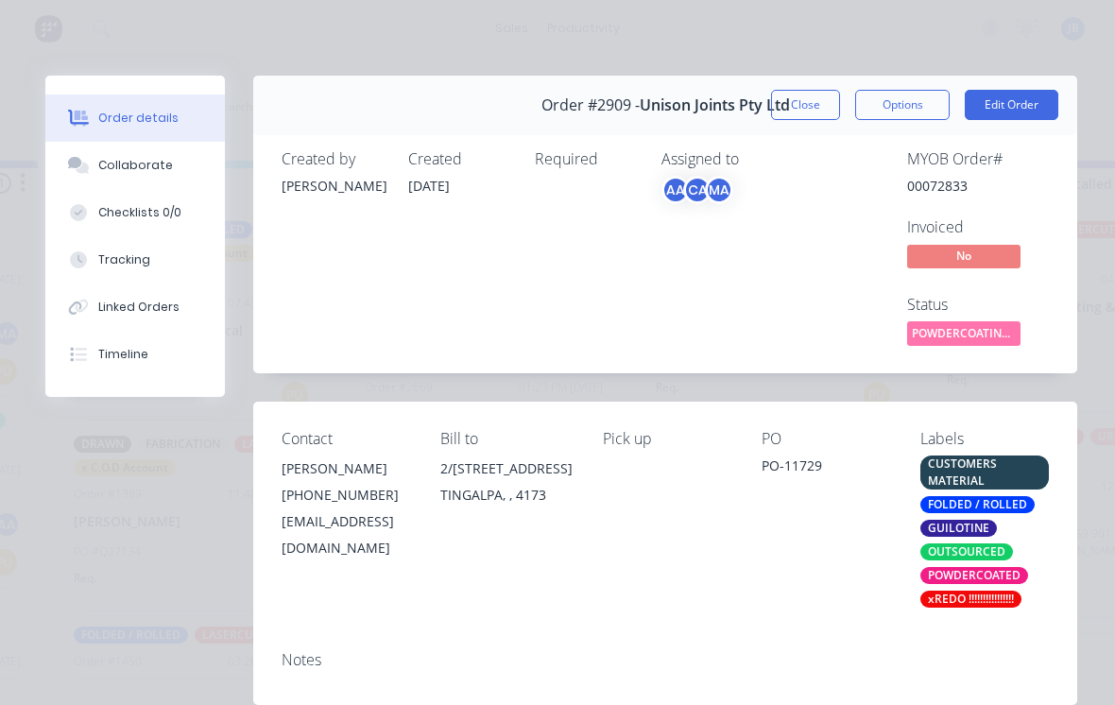
scroll to position [0, 0]
click at [796, 95] on button "Close" at bounding box center [805, 105] width 69 height 30
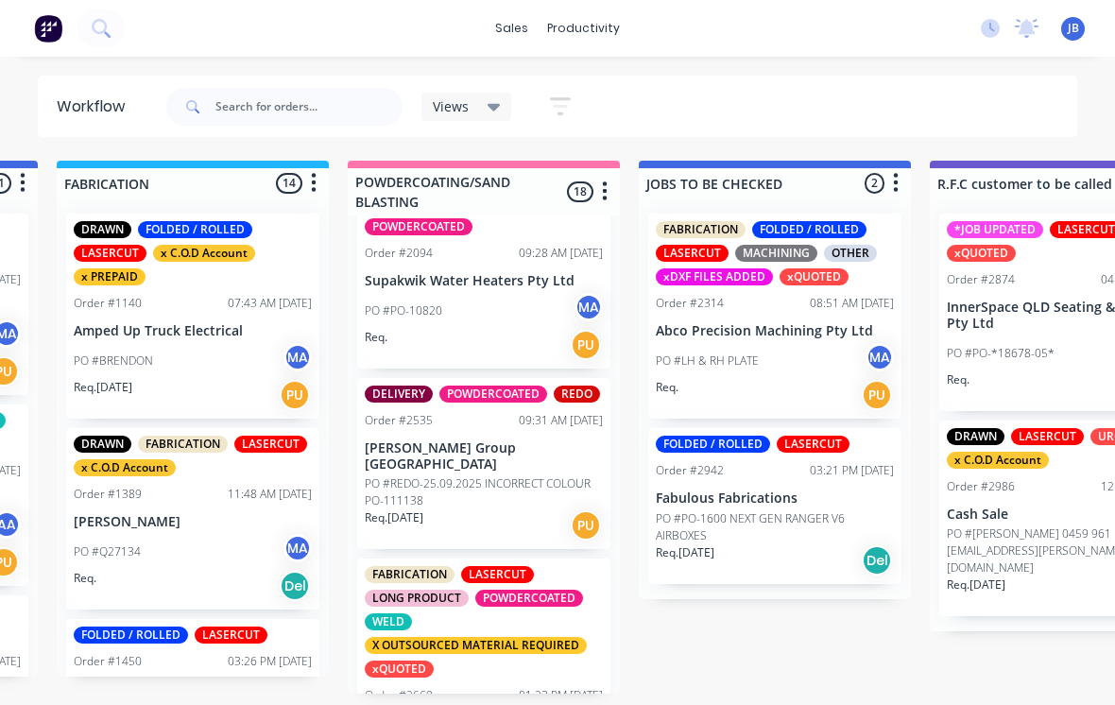
scroll to position [829, 0]
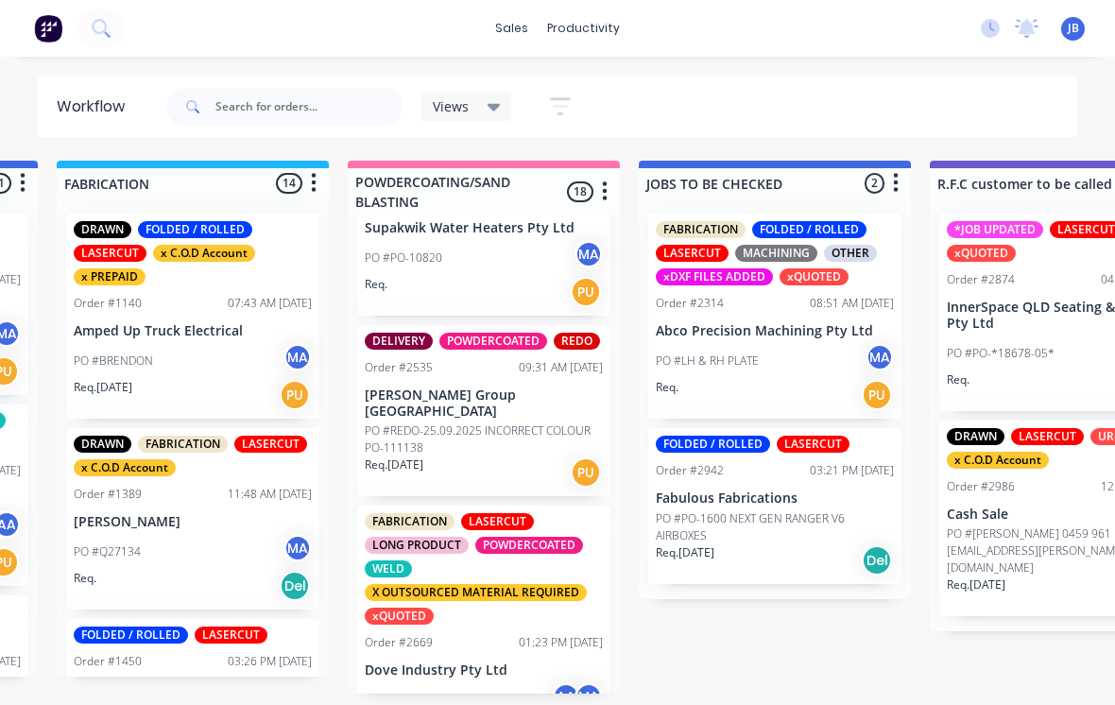
click at [499, 555] on div "FABRICATION LASERCUT LONG PRODUCT POWDERCOATED WELD X OUTSOURCED MATERIAL REQUI…" at bounding box center [484, 569] width 238 height 112
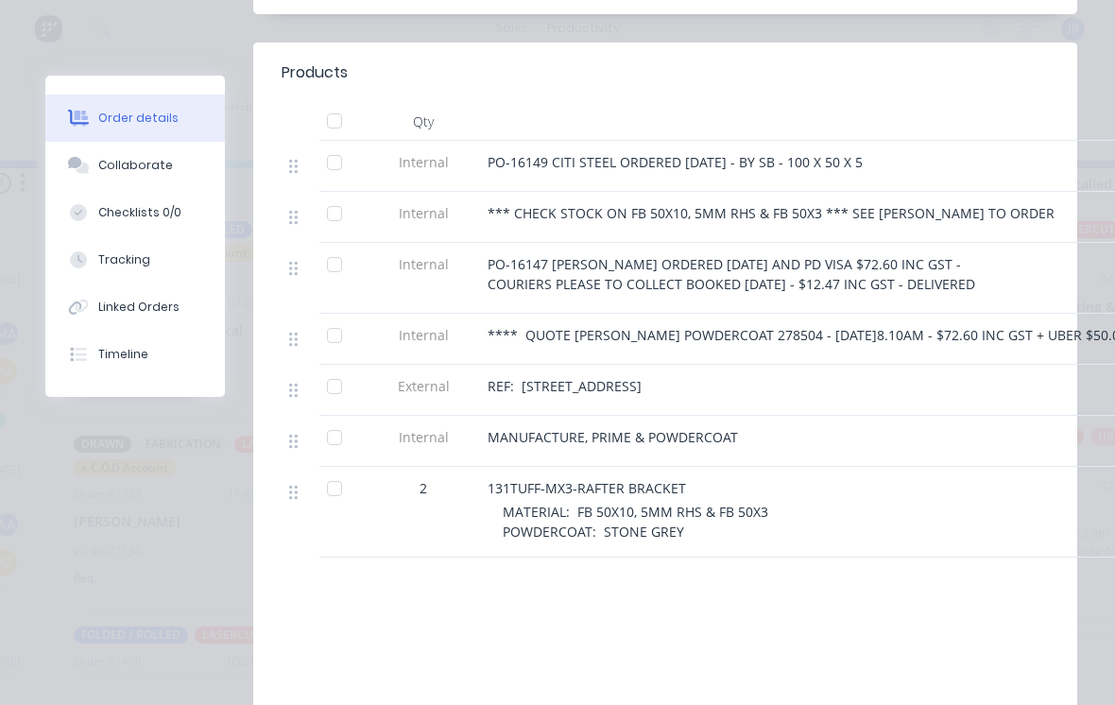
scroll to position [735, 0]
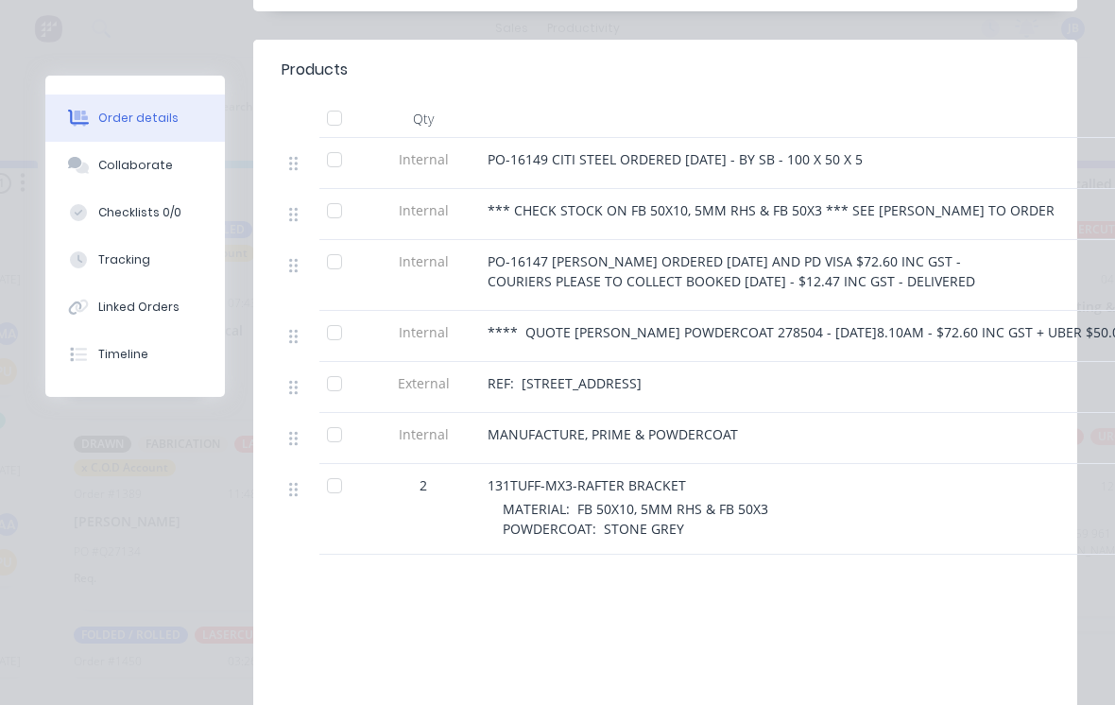
click at [164, 164] on div "Collaborate" at bounding box center [135, 165] width 75 height 17
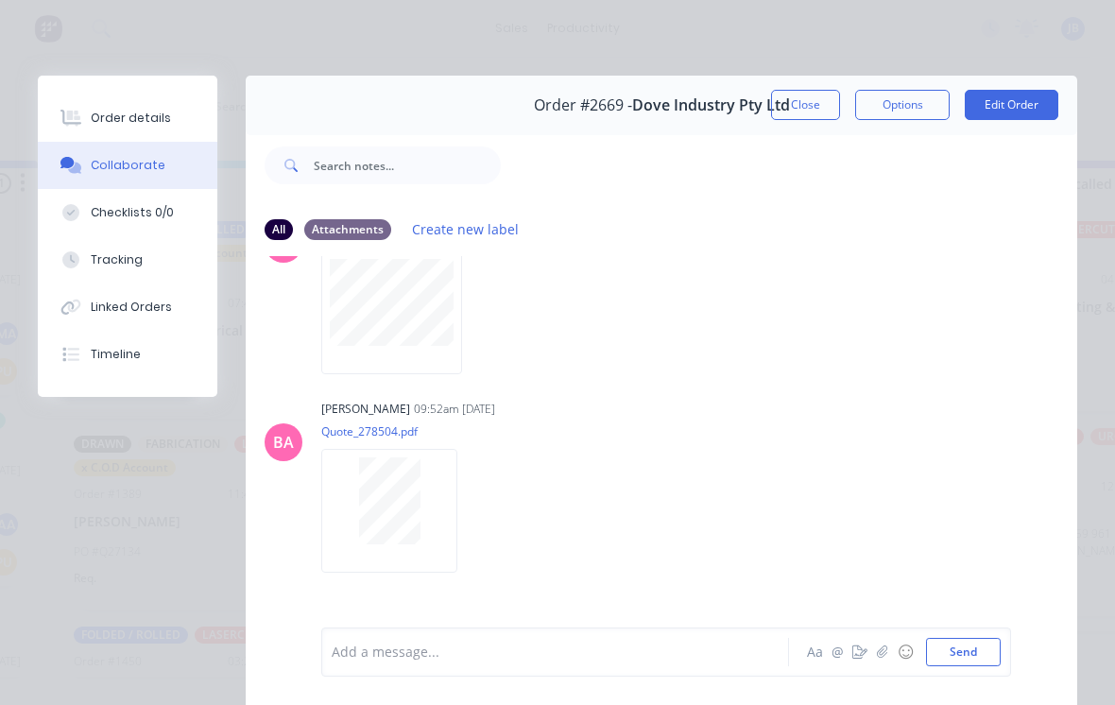
scroll to position [432, 0]
click at [788, 90] on button "Close" at bounding box center [805, 105] width 69 height 30
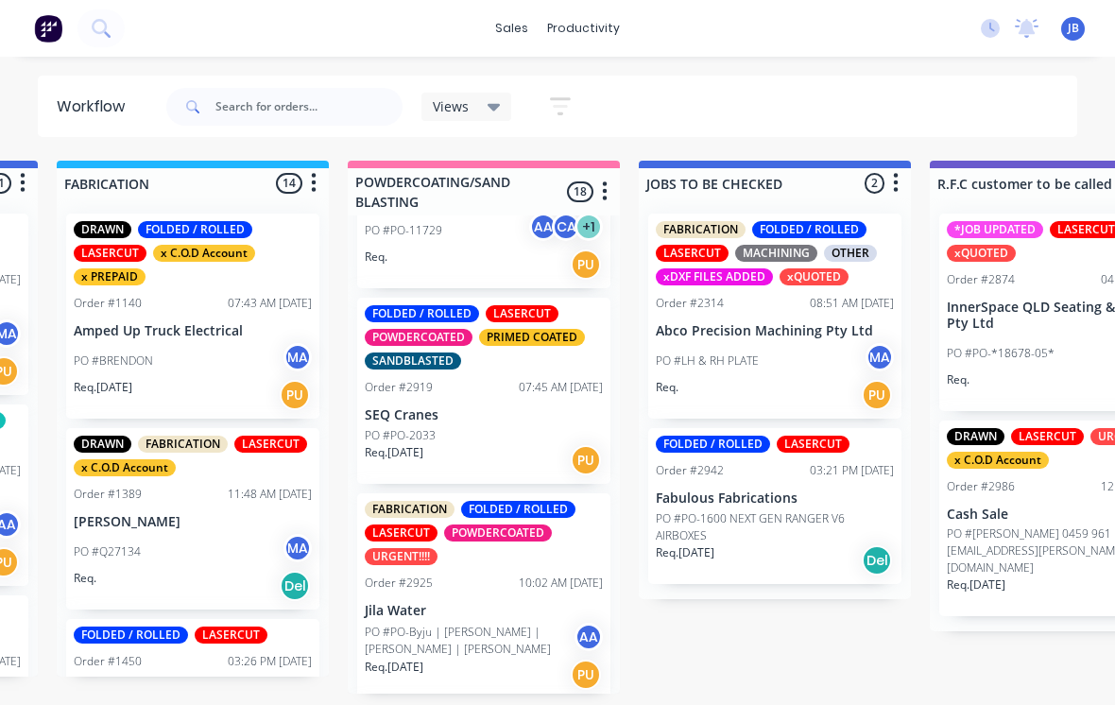
scroll to position [1628, 0]
